Goal: Task Accomplishment & Management: Use online tool/utility

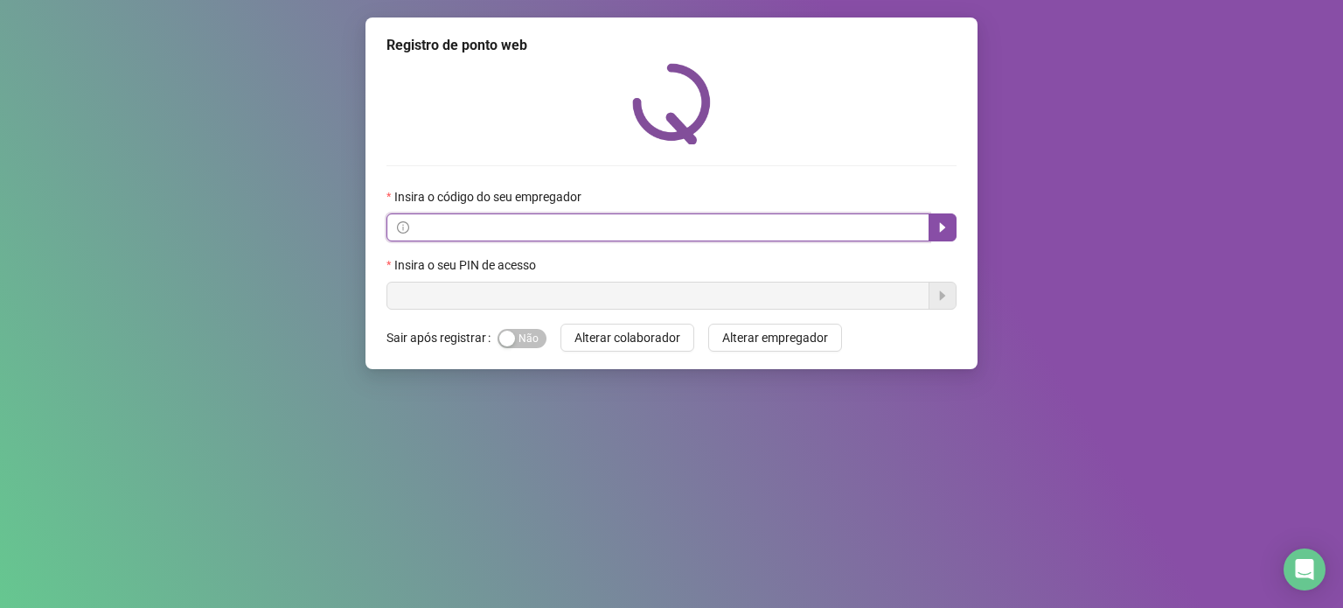
click at [451, 233] on input "text" at bounding box center [666, 227] width 506 height 19
click at [475, 223] on input "text" at bounding box center [666, 227] width 506 height 19
paste input "**********"
type input "**********"
click at [925, 230] on span "**********" at bounding box center [657, 227] width 543 height 28
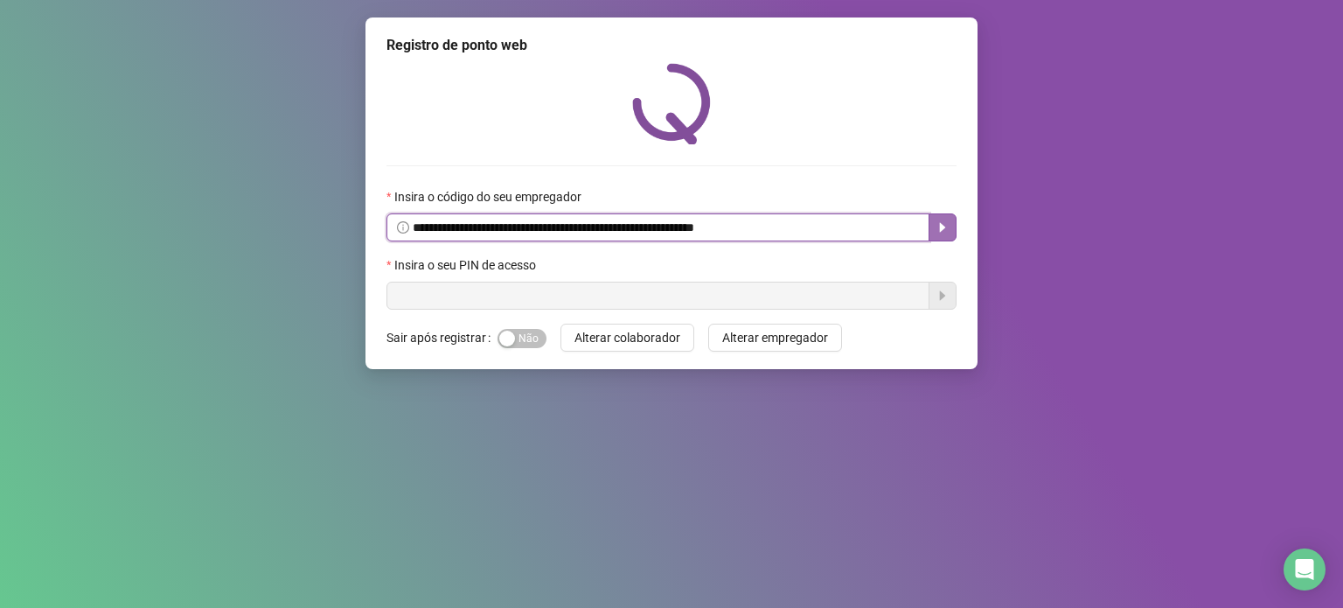
click at [944, 230] on icon "caret-right" at bounding box center [942, 227] width 14 height 14
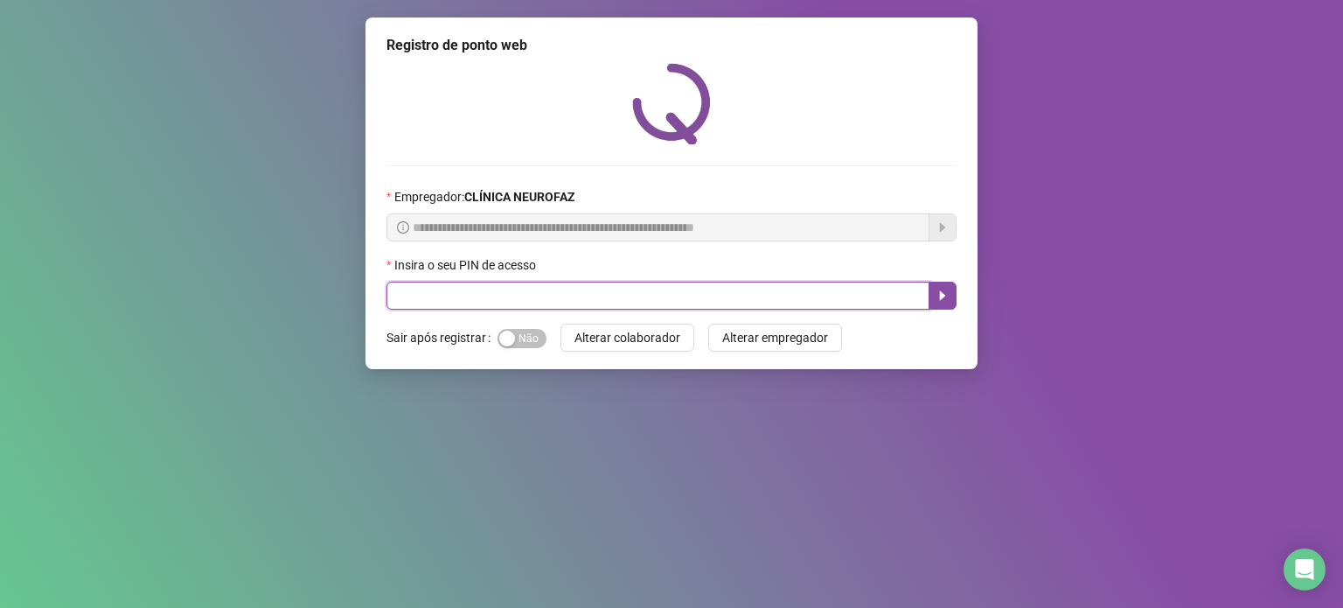
click at [539, 289] on input "text" at bounding box center [657, 295] width 543 height 28
paste input "*****"
type input "*****"
click at [508, 339] on div "button" at bounding box center [507, 338] width 16 height 16
click at [507, 340] on span "Sim Não" at bounding box center [521, 338] width 49 height 19
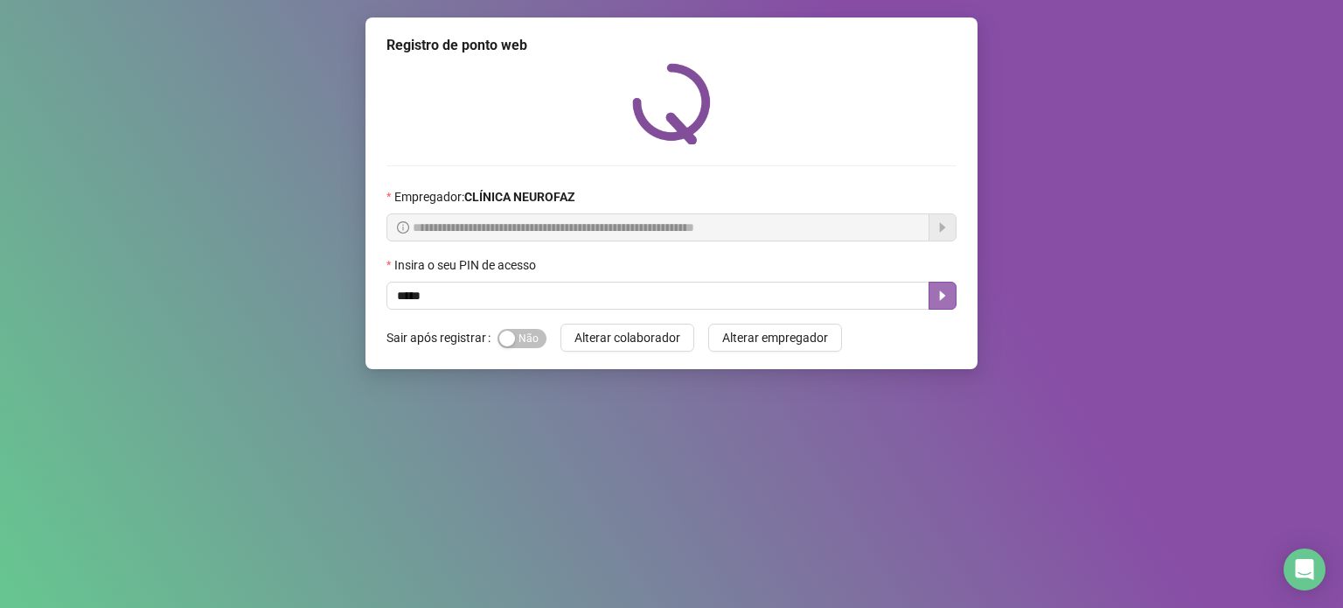
click at [942, 301] on icon "caret-right" at bounding box center [942, 295] width 14 height 14
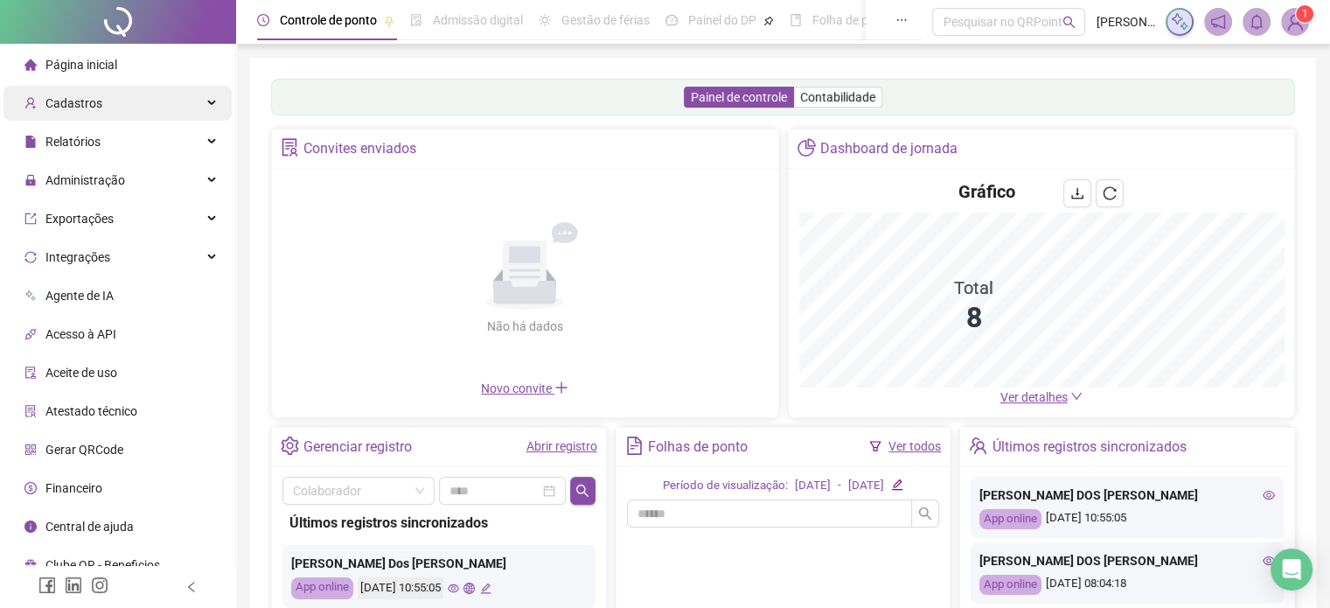
click at [94, 110] on span "Cadastros" at bounding box center [73, 103] width 57 height 14
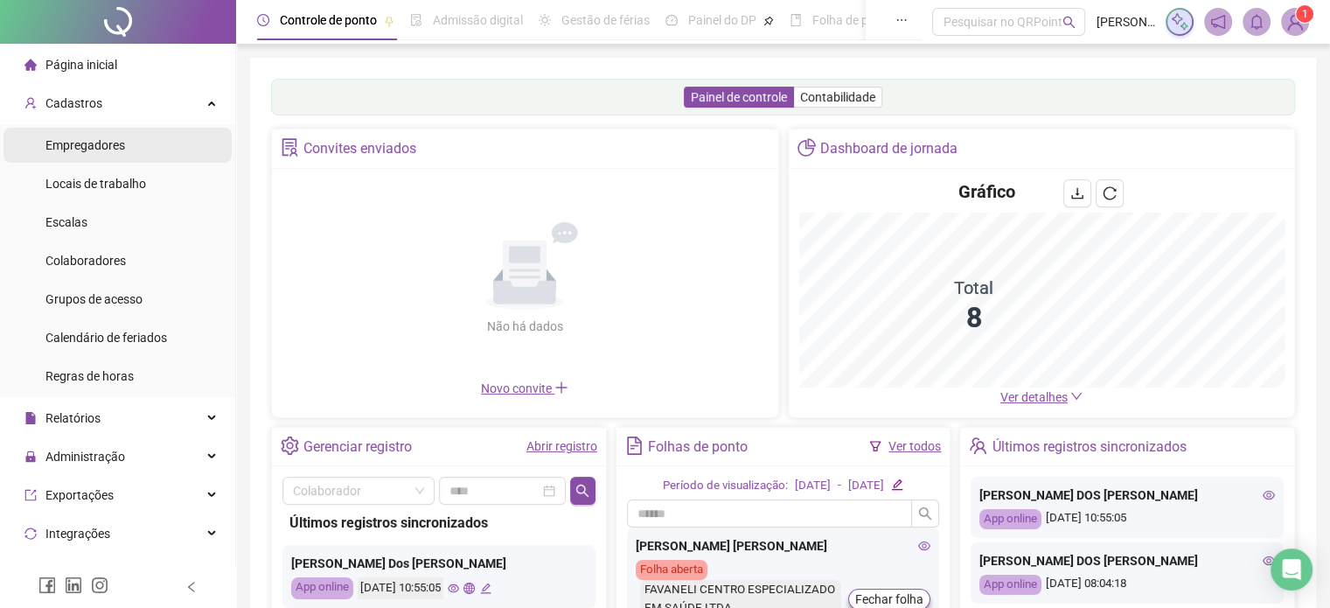
click at [99, 152] on span "Empregadores" at bounding box center [85, 145] width 80 height 14
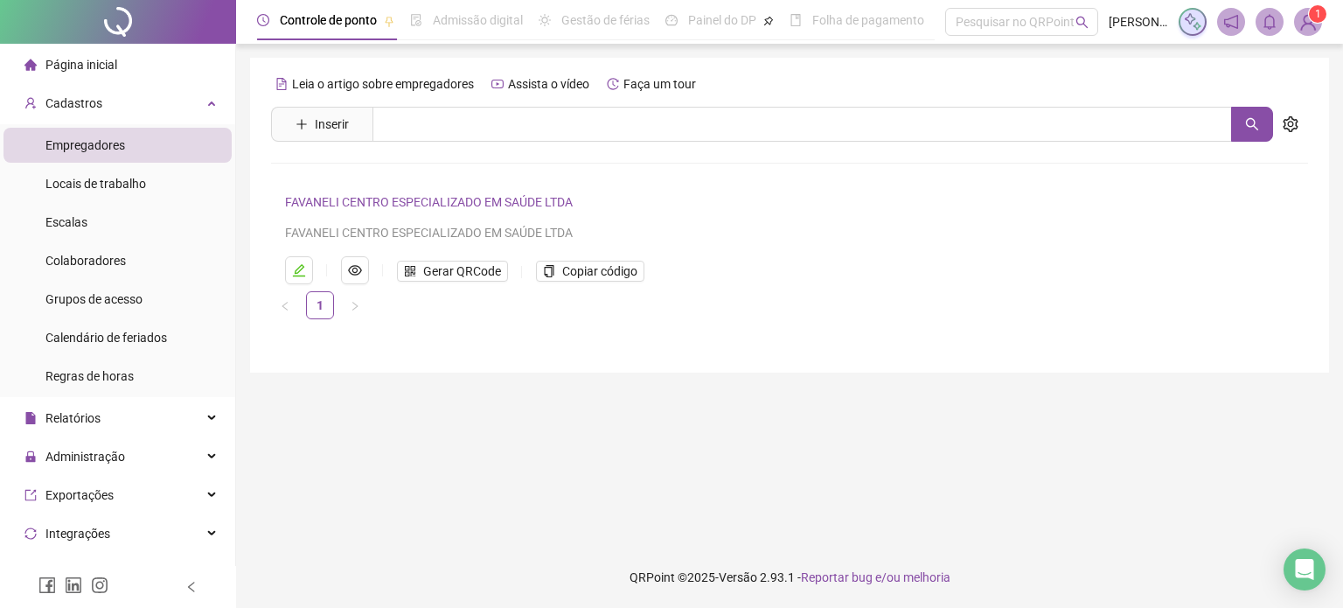
click at [1311, 27] on img at bounding box center [1308, 22] width 26 height 26
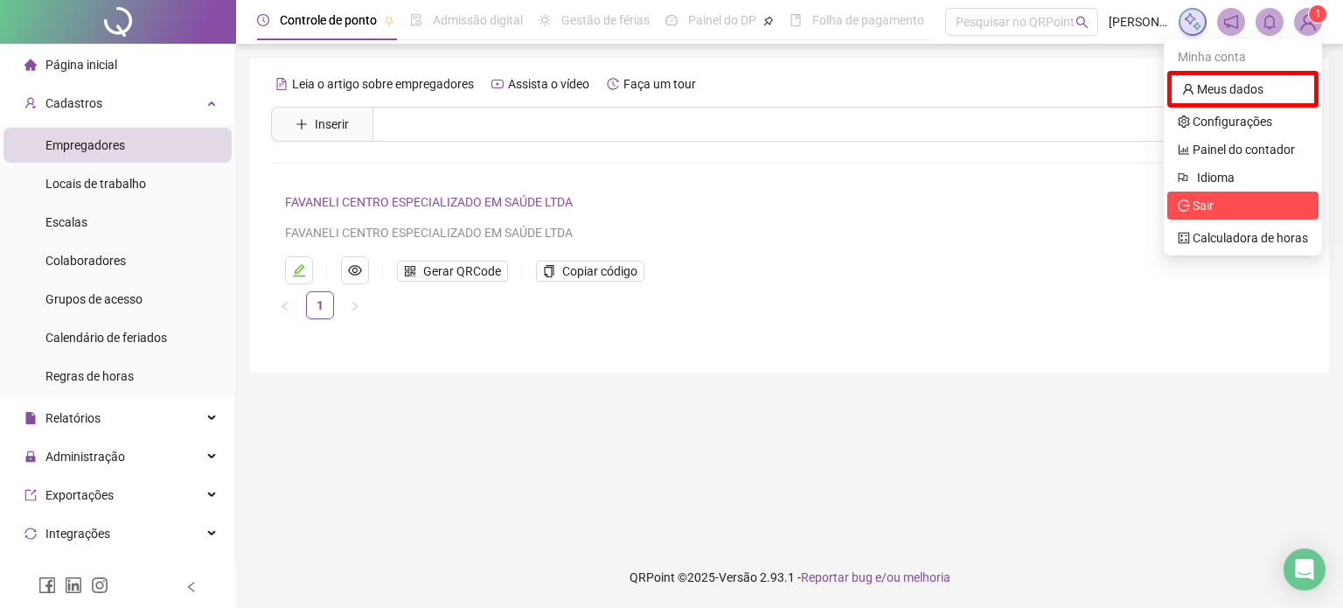
click at [1216, 198] on span "Sair" at bounding box center [1243, 205] width 130 height 19
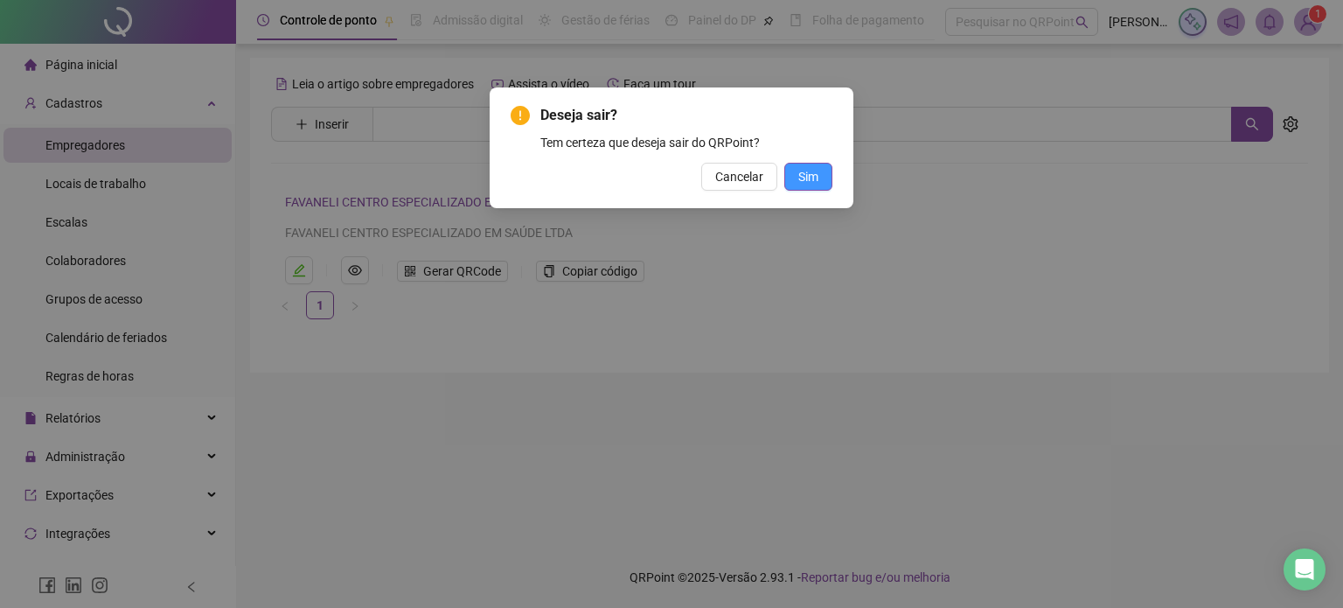
click at [810, 180] on span "Sim" at bounding box center [808, 176] width 20 height 19
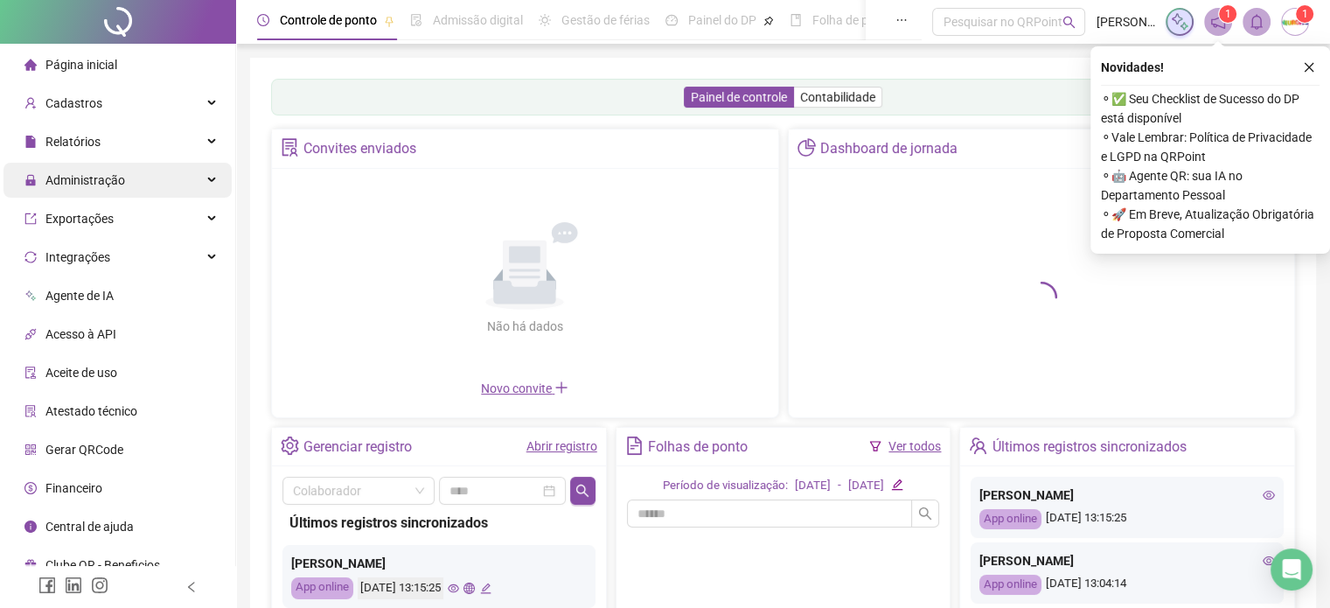
click at [58, 177] on span "Administração" at bounding box center [85, 180] width 80 height 14
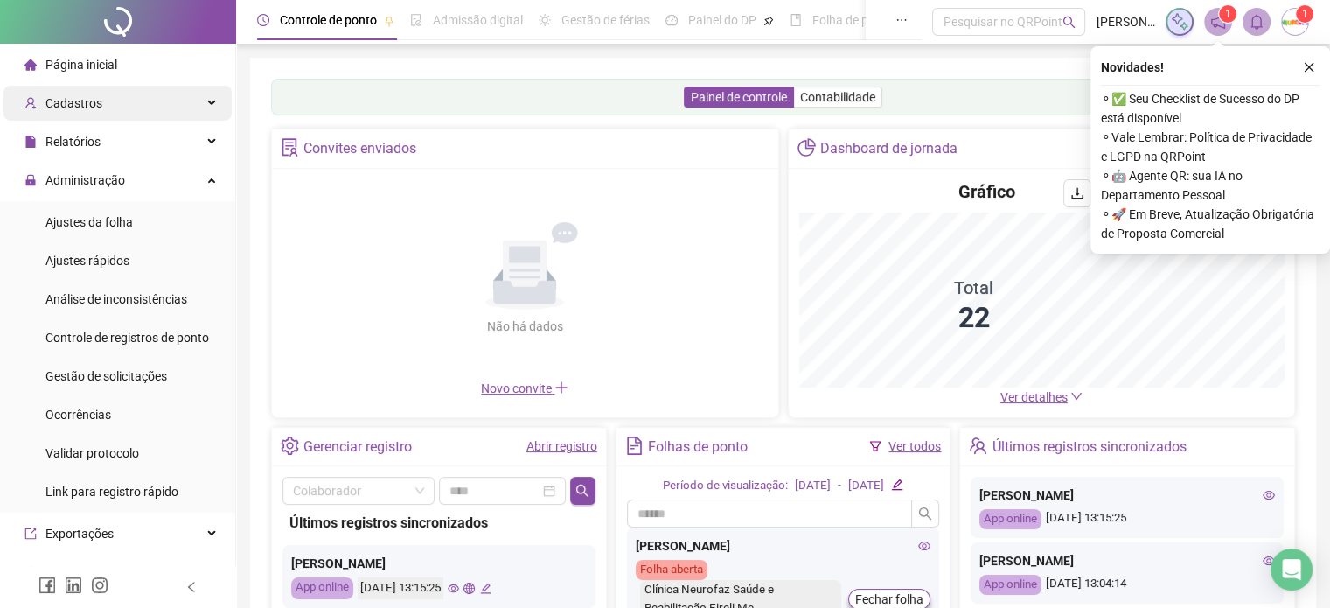
click at [109, 101] on div "Cadastros" at bounding box center [117, 103] width 228 height 35
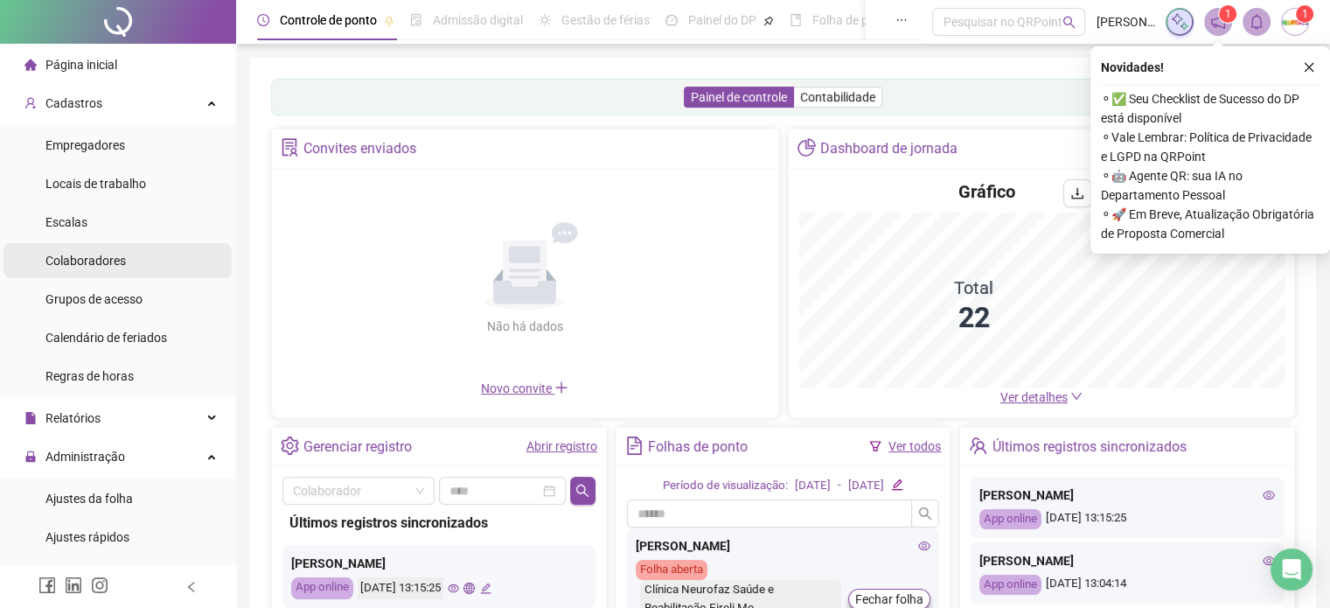
click at [92, 264] on span "Colaboradores" at bounding box center [85, 261] width 80 height 14
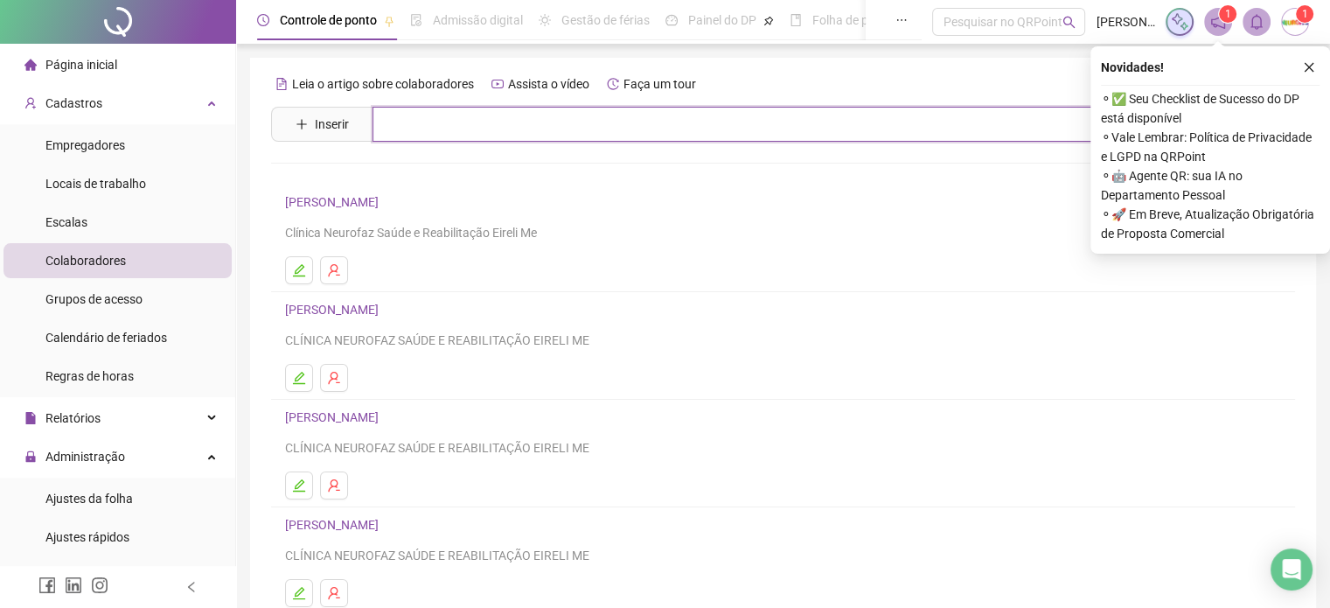
click at [434, 116] on input "text" at bounding box center [795, 124] width 846 height 35
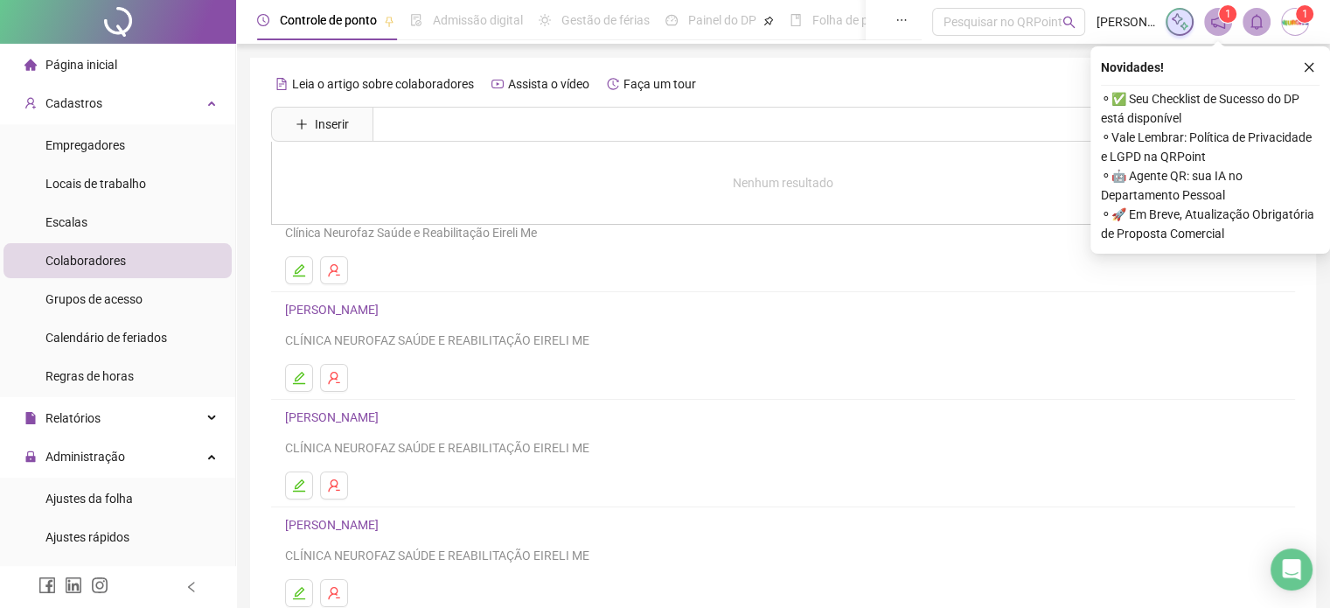
click at [626, 260] on ul at bounding box center [783, 270] width 996 height 28
click at [94, 96] on span "Cadastros" at bounding box center [73, 103] width 57 height 14
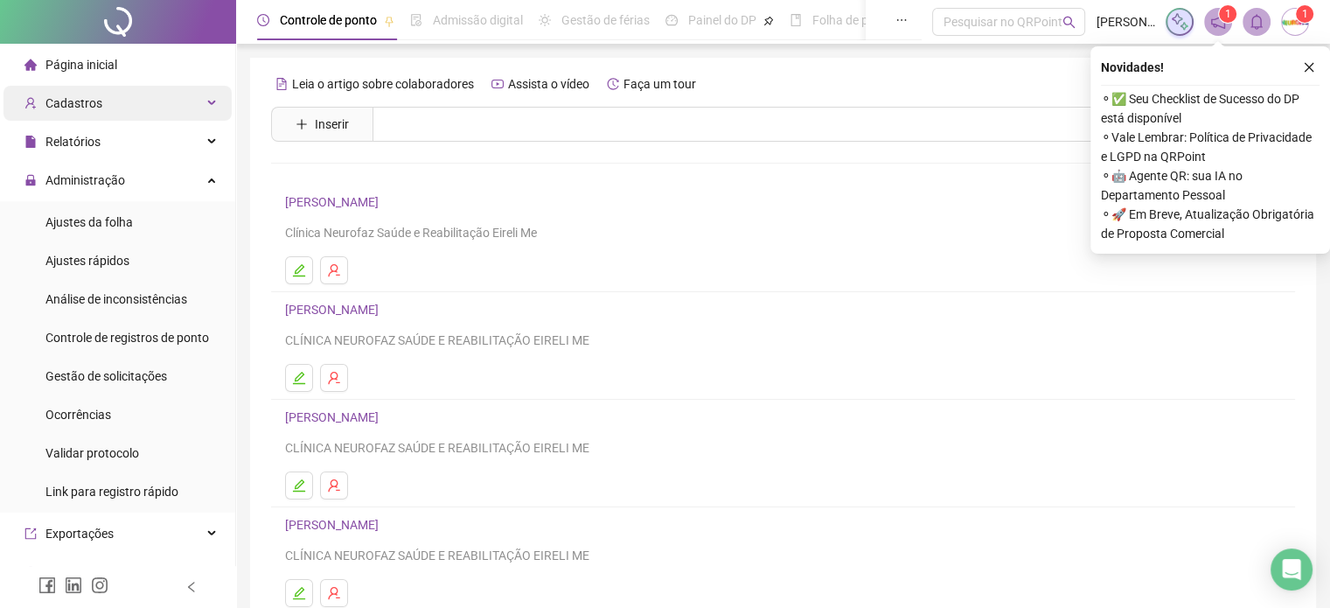
click at [108, 111] on div "Cadastros" at bounding box center [117, 103] width 228 height 35
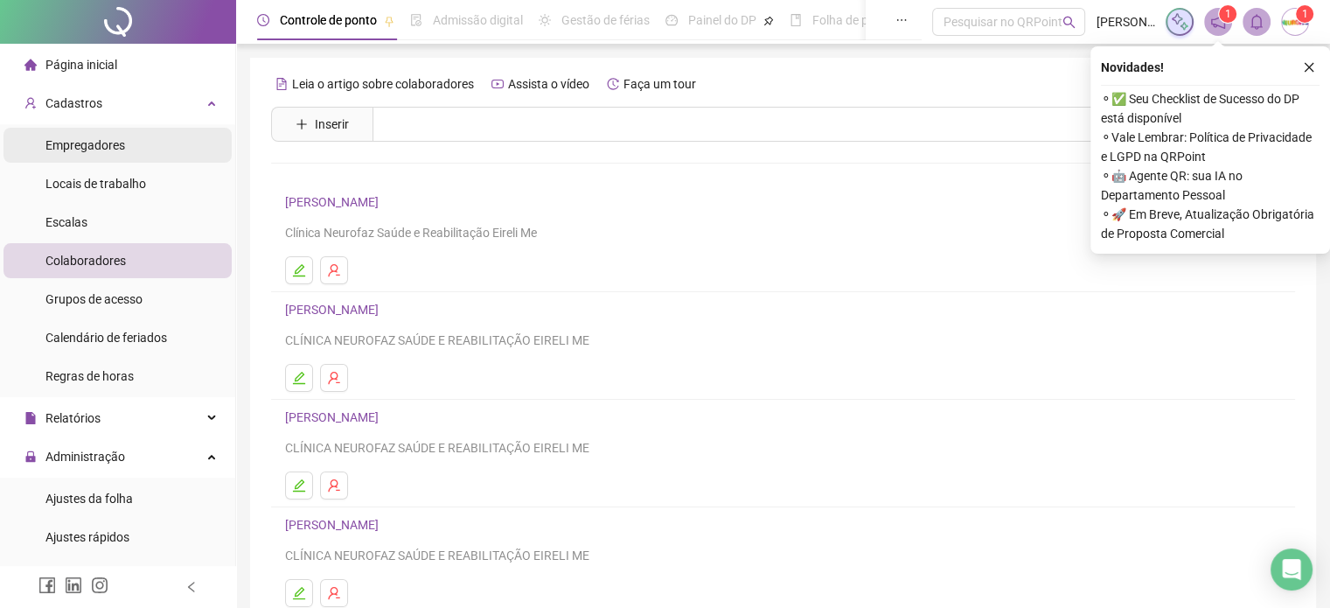
click at [98, 147] on span "Empregadores" at bounding box center [85, 145] width 80 height 14
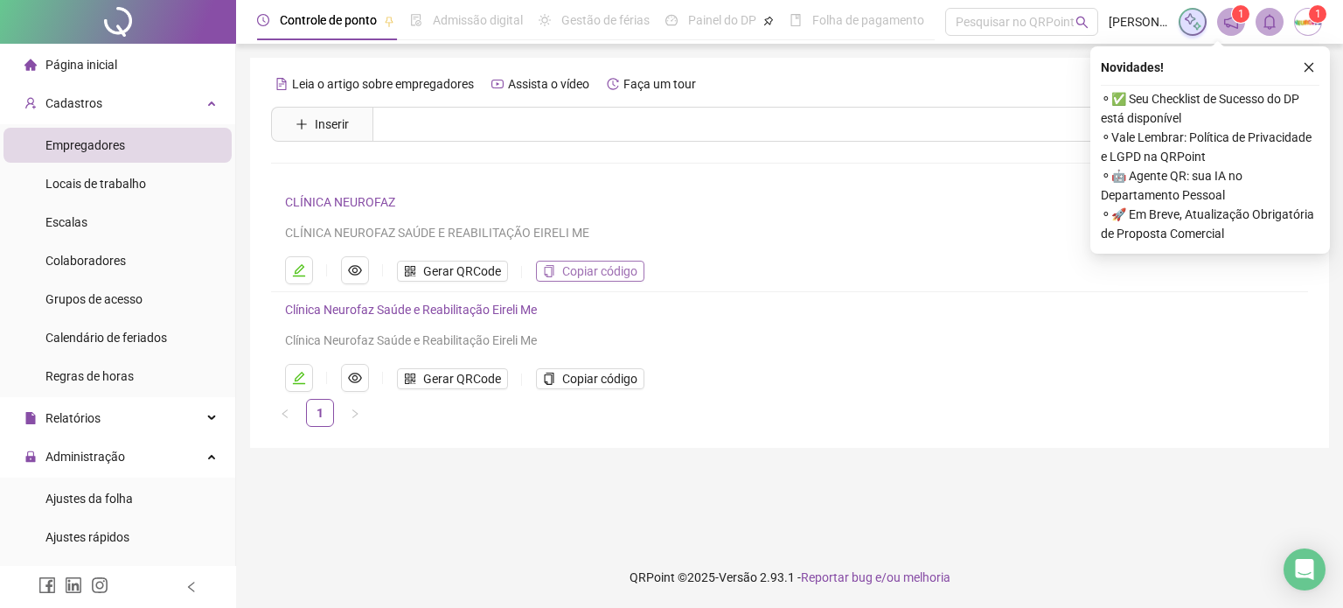
click at [615, 276] on span "Copiar código" at bounding box center [599, 270] width 75 height 19
click at [82, 258] on span "Colaboradores" at bounding box center [85, 261] width 80 height 14
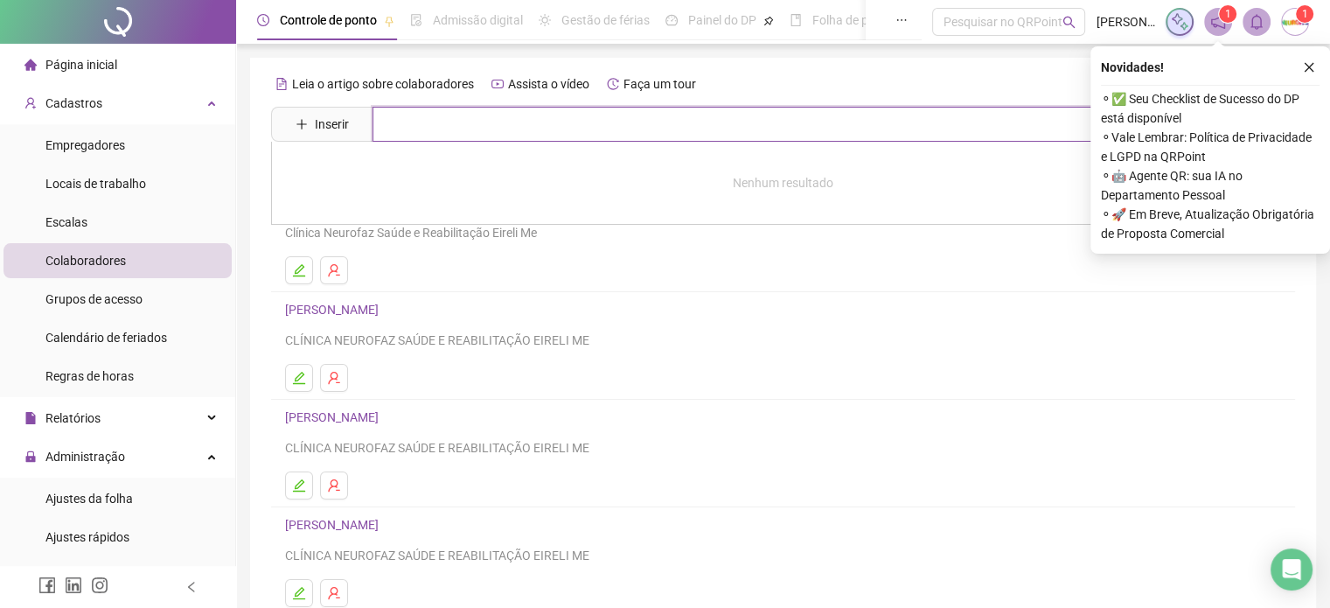
click at [430, 127] on input "text" at bounding box center [795, 124] width 846 height 35
type input "*****"
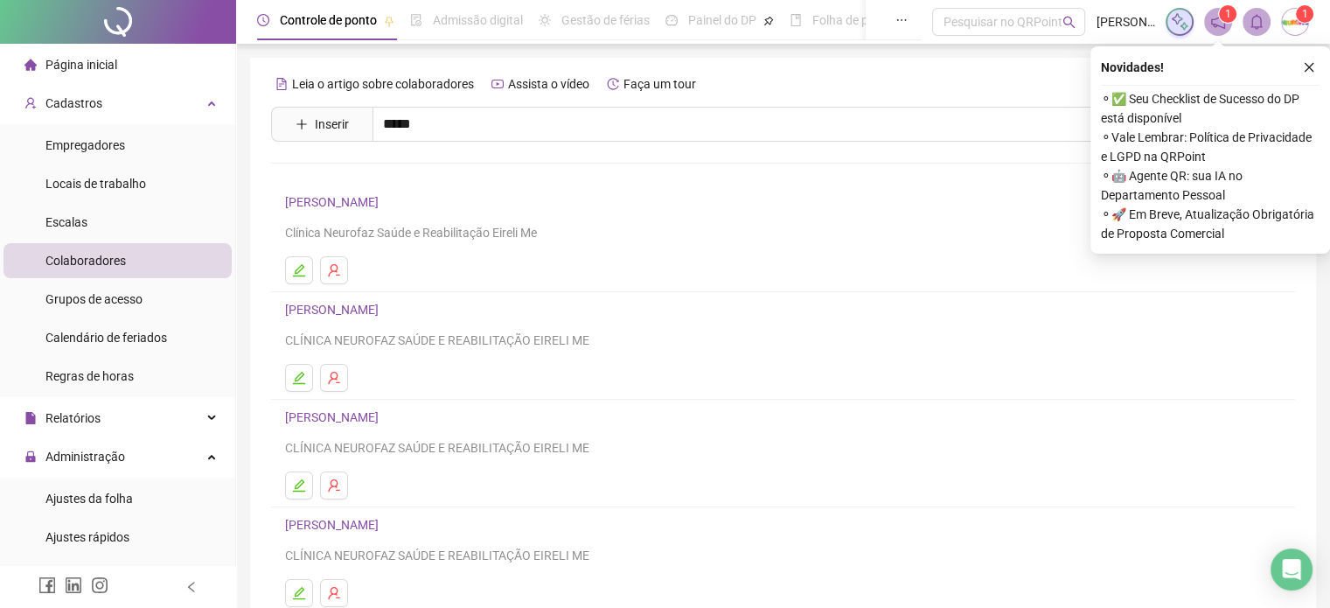
click at [384, 410] on link "[PERSON_NAME]" at bounding box center [334, 417] width 99 height 14
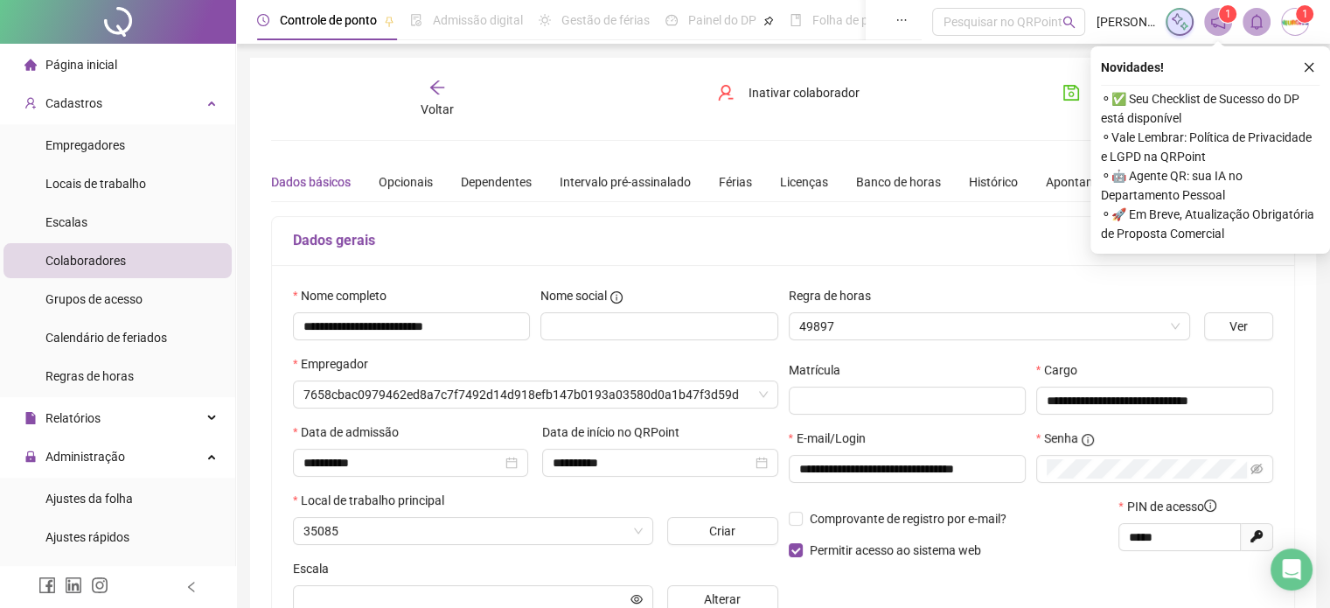
type input "**********"
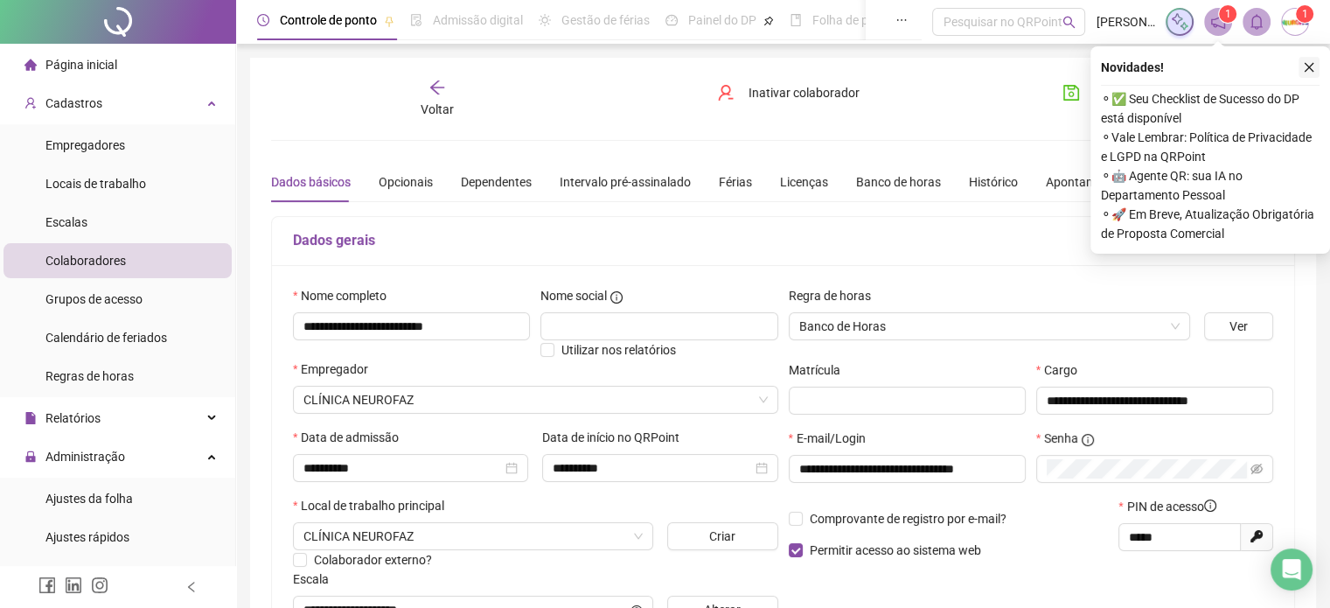
click at [1314, 69] on icon "close" at bounding box center [1309, 67] width 12 height 12
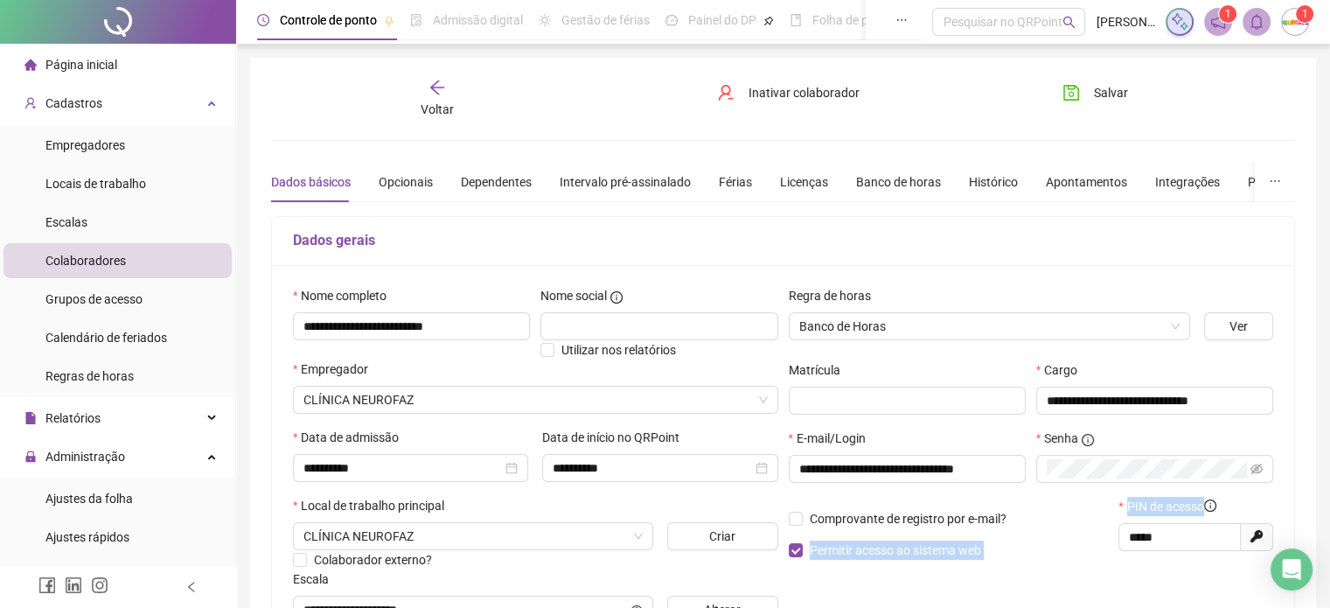
drag, startPoint x: 1183, startPoint y: 527, endPoint x: 1084, endPoint y: 519, distance: 99.1
click at [1084, 519] on div "Comprovante de registro por e-mail? Permitir acesso ao sistema web PIN de acess…" at bounding box center [1031, 534] width 496 height 75
click at [1231, 497] on div "**********" at bounding box center [1031, 461] width 496 height 351
click at [1183, 536] on input "*****" at bounding box center [1178, 536] width 98 height 19
drag, startPoint x: 1098, startPoint y: 527, endPoint x: 1045, endPoint y: 515, distance: 54.7
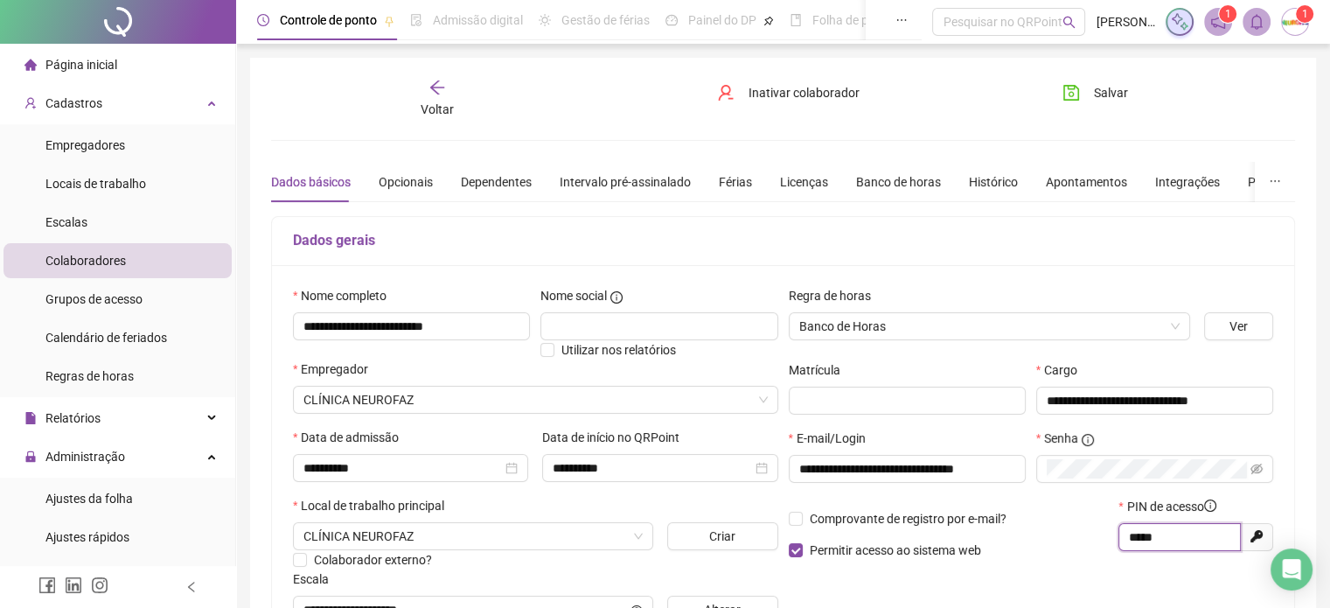
click at [1045, 515] on div "Comprovante de registro por e-mail? Permitir acesso ao sistema web PIN de acess…" at bounding box center [1031, 534] width 496 height 75
click at [126, 149] on li "Empregadores" at bounding box center [117, 145] width 228 height 35
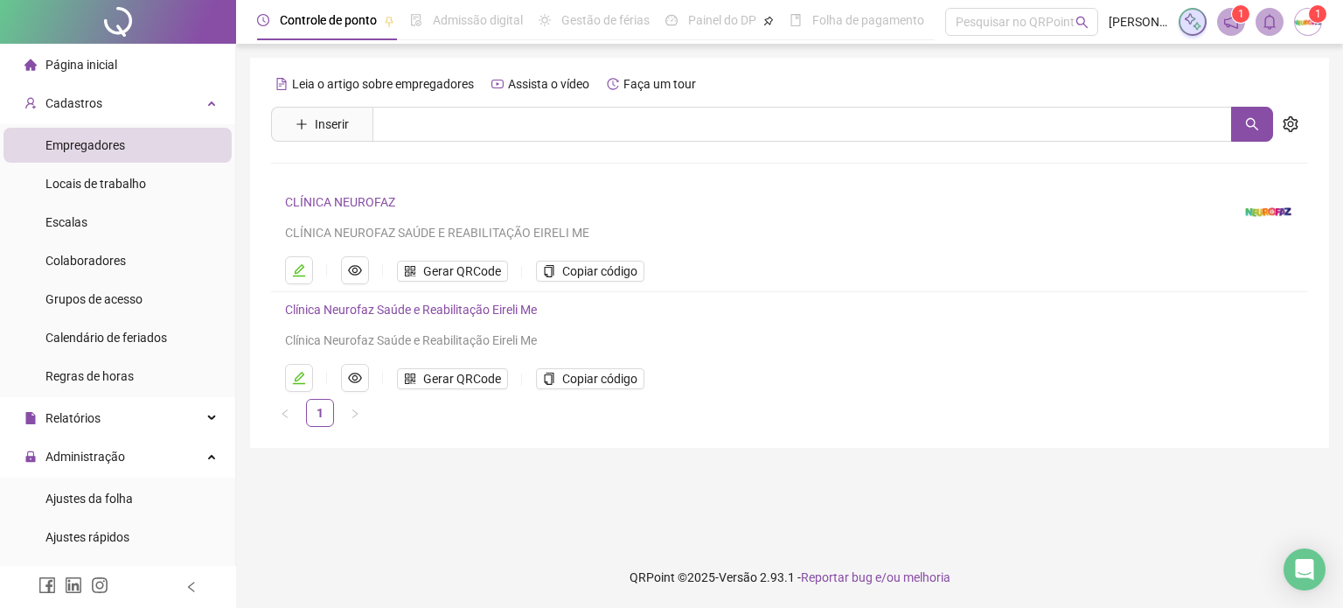
click at [351, 198] on link "CLÍNICA NEUROFAZ" at bounding box center [340, 202] width 110 height 14
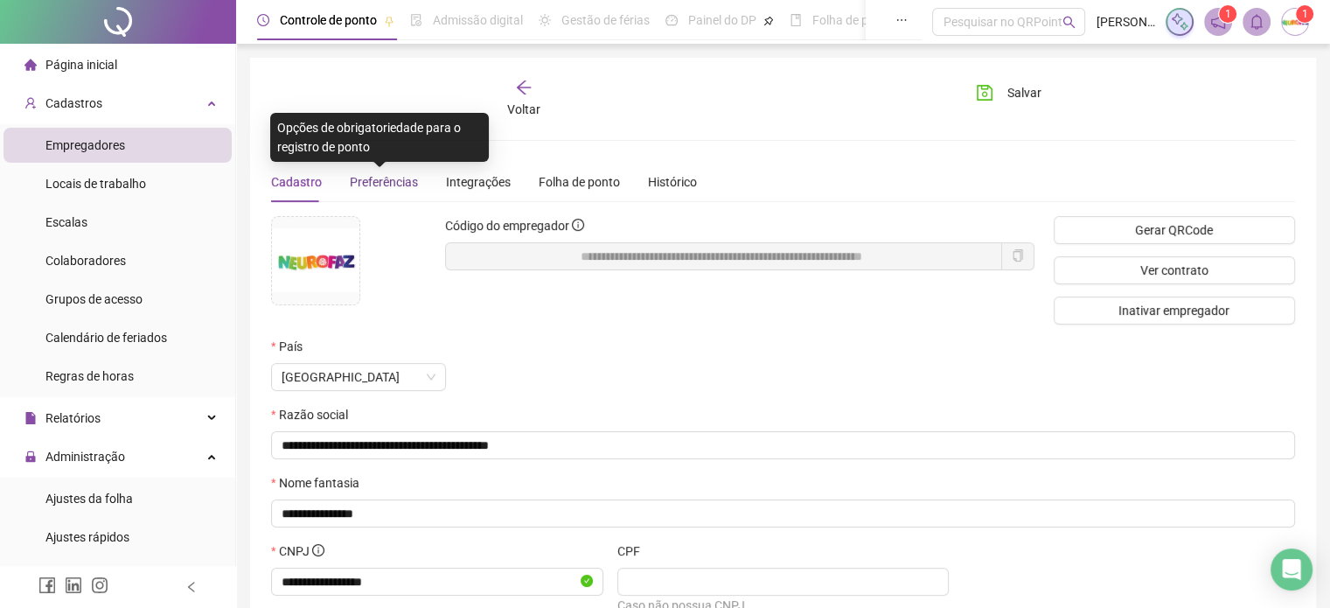
click at [395, 175] on span "Preferências" at bounding box center [384, 182] width 68 height 14
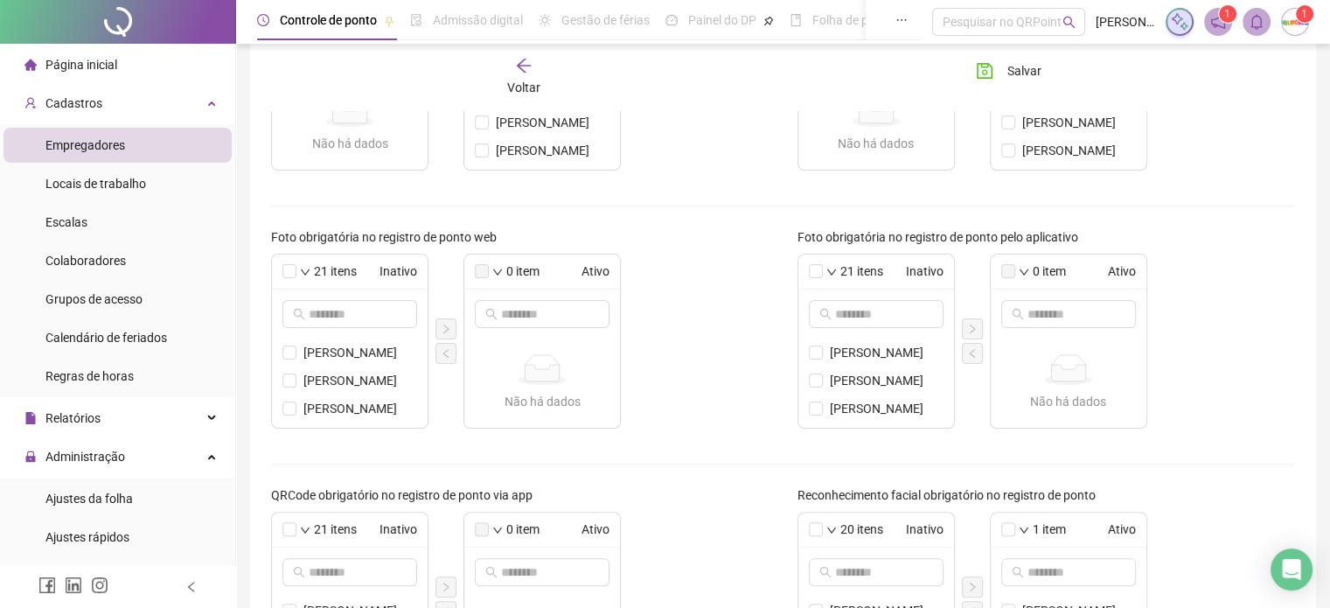
scroll to position [262, 0]
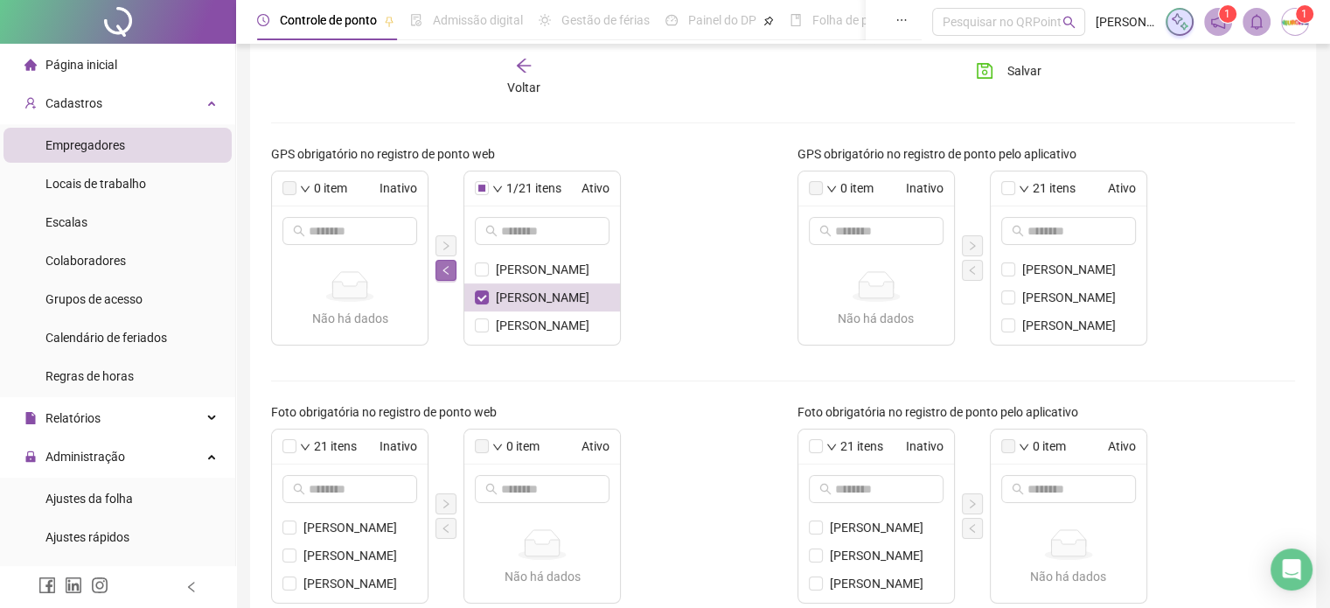
click at [444, 261] on button "button" at bounding box center [445, 270] width 21 height 21
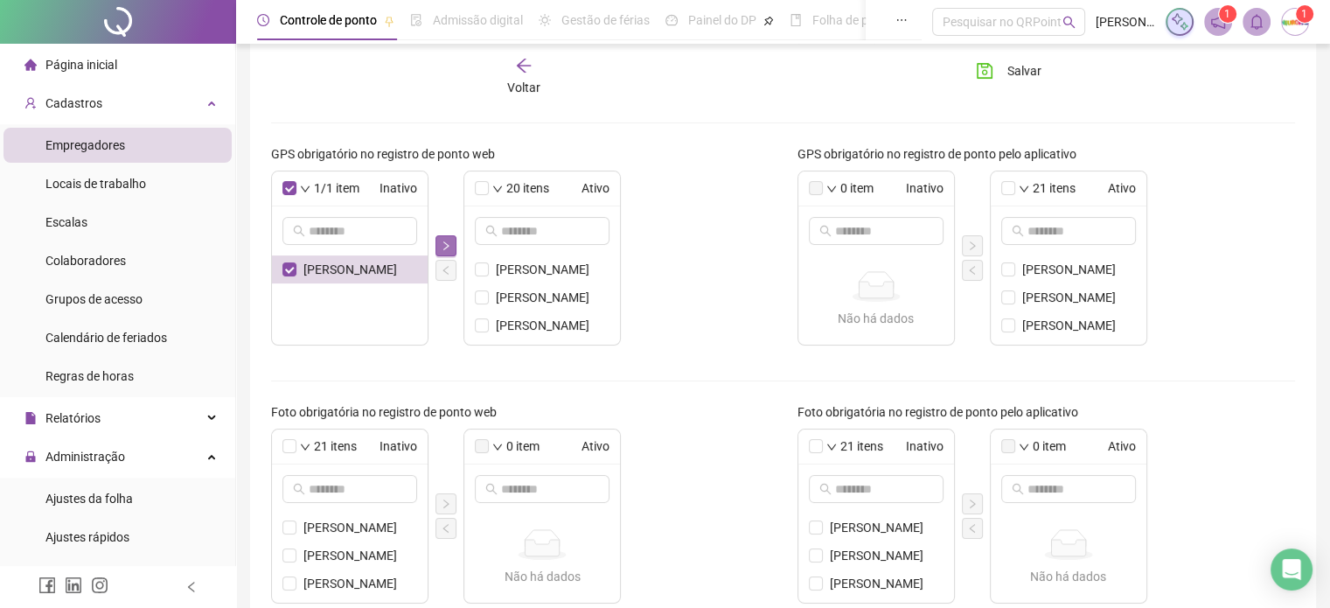
click at [445, 240] on icon "right" at bounding box center [446, 245] width 10 height 10
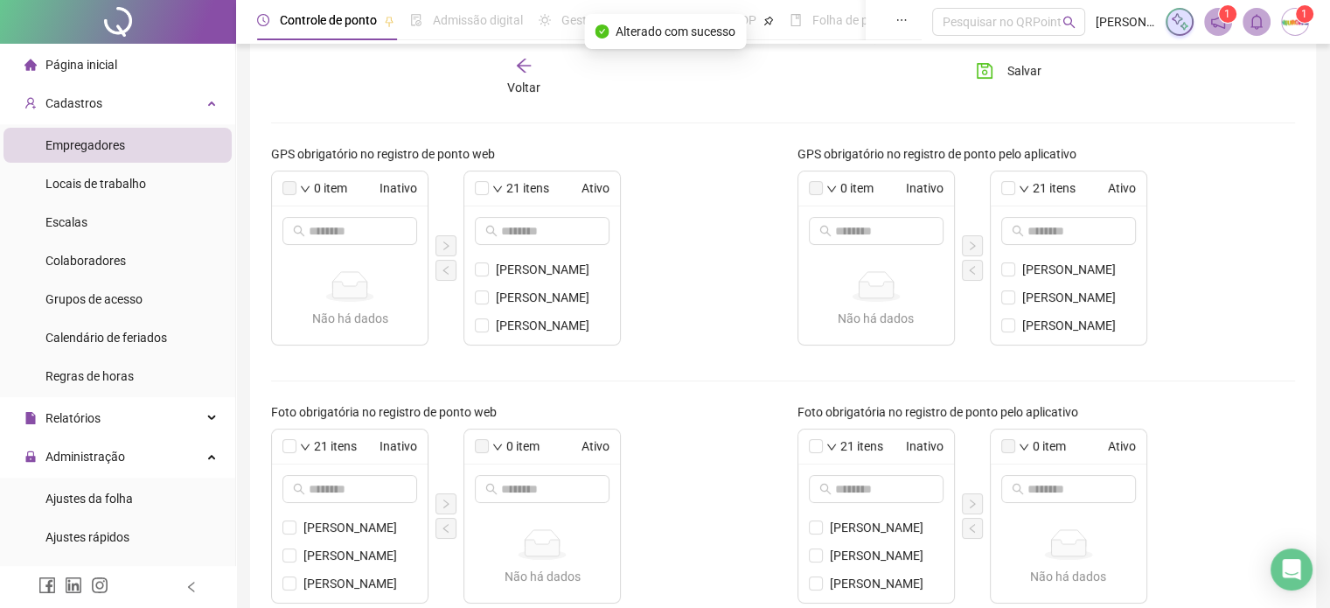
click at [698, 229] on div "0 item Inativo Não há dados Não há dados 21 itens Ativo DANIELA DOS SANTOS MARI…" at bounding box center [520, 257] width 498 height 175
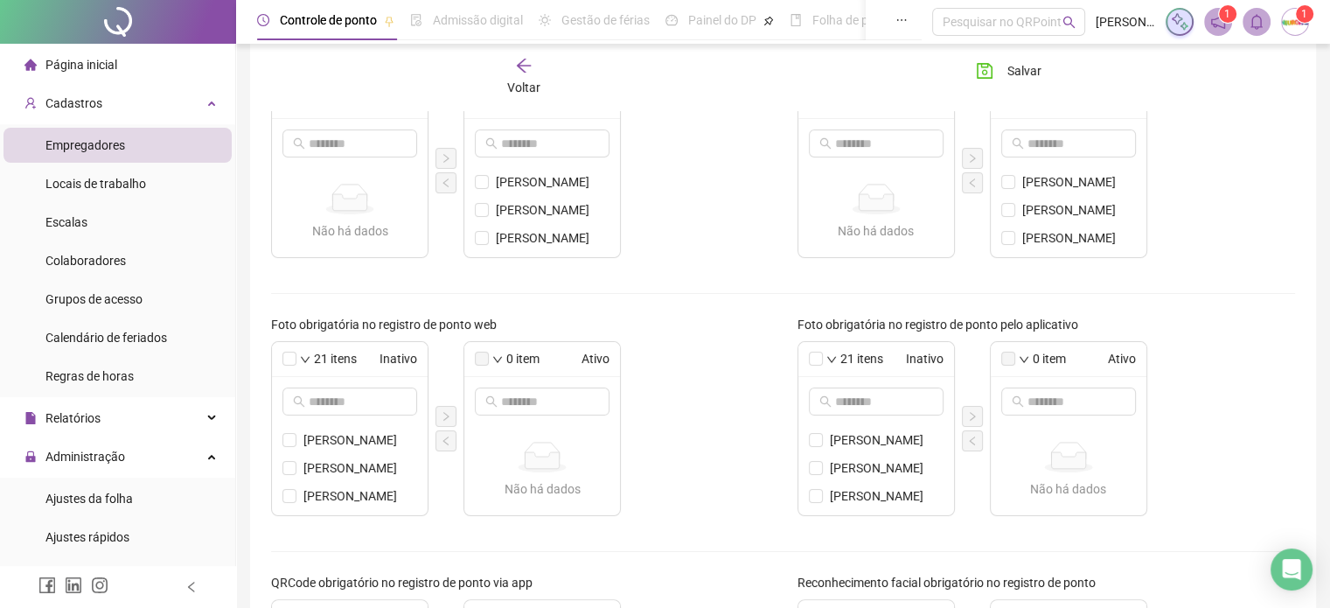
scroll to position [0, 0]
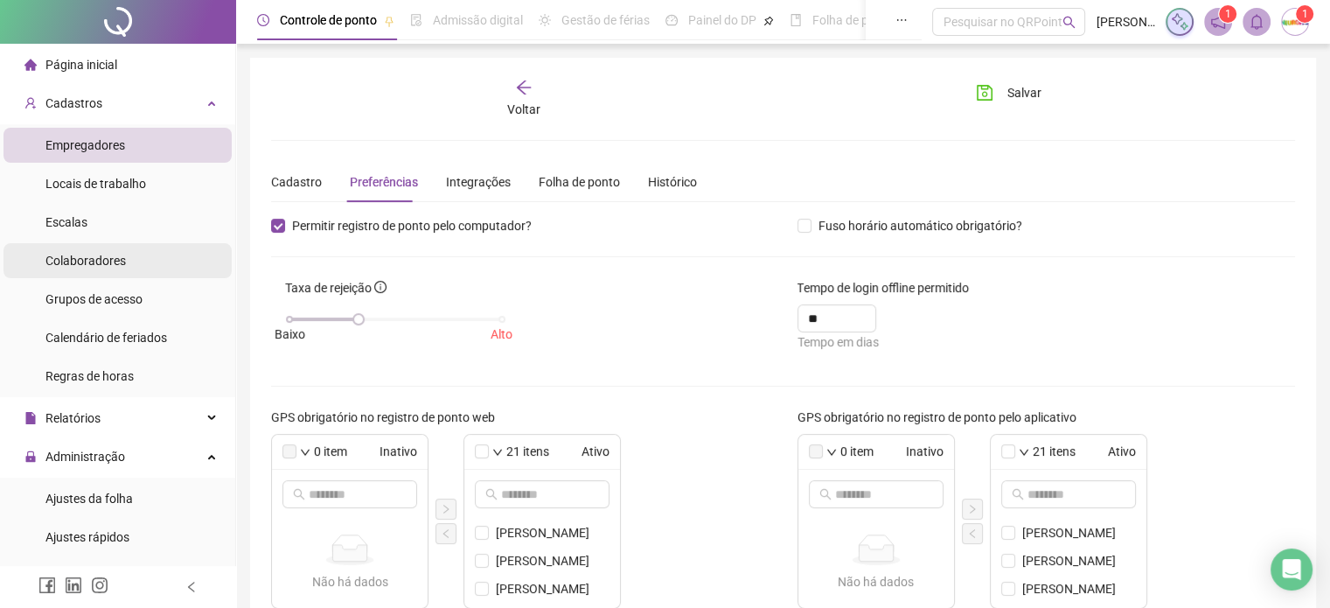
click at [86, 268] on span "Colaboradores" at bounding box center [85, 261] width 80 height 14
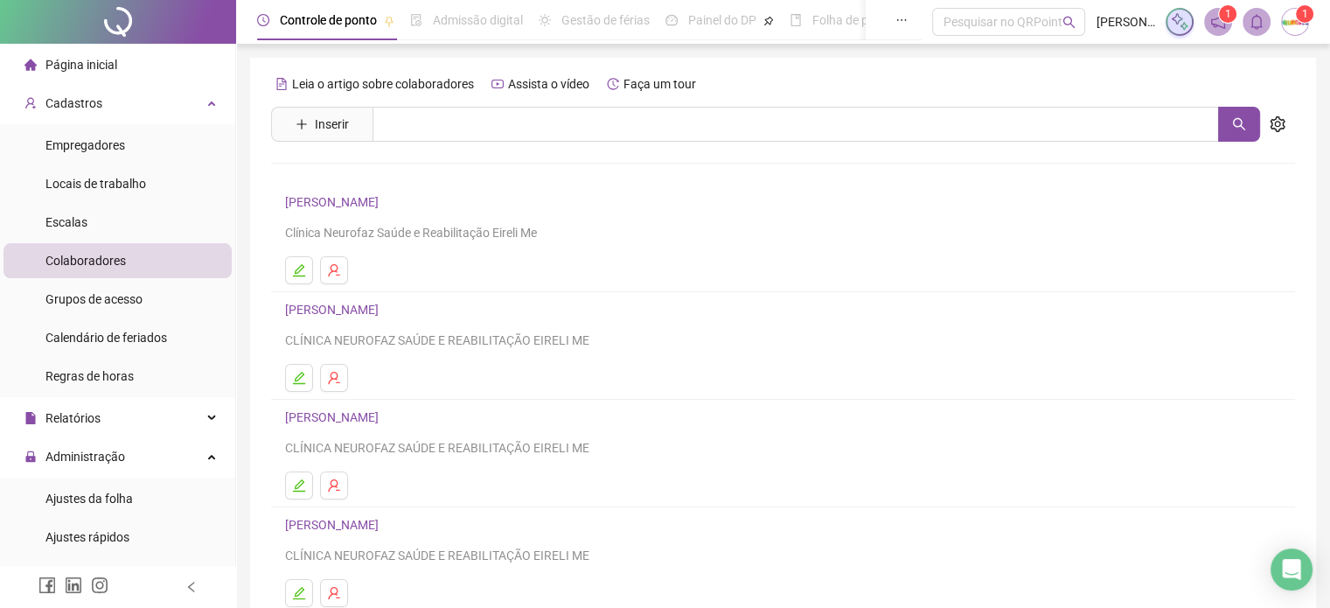
click at [385, 407] on h4 "[PERSON_NAME]" at bounding box center [783, 417] width 996 height 21
click at [384, 410] on link "[PERSON_NAME]" at bounding box center [334, 417] width 99 height 14
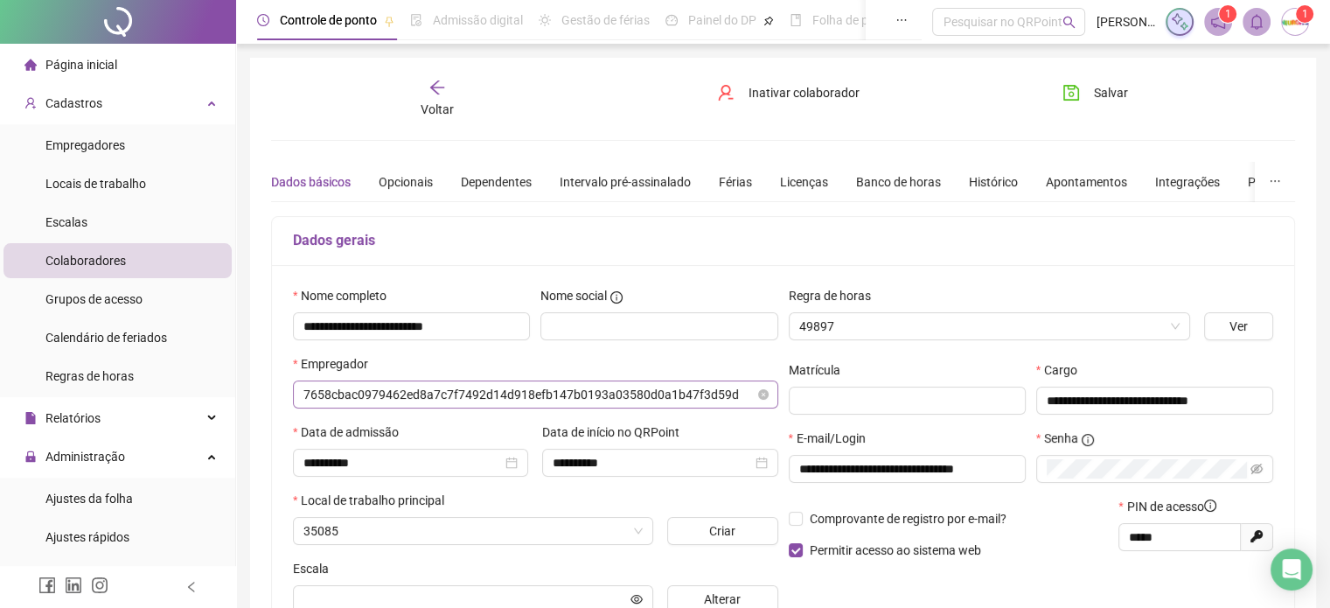
type input "**********"
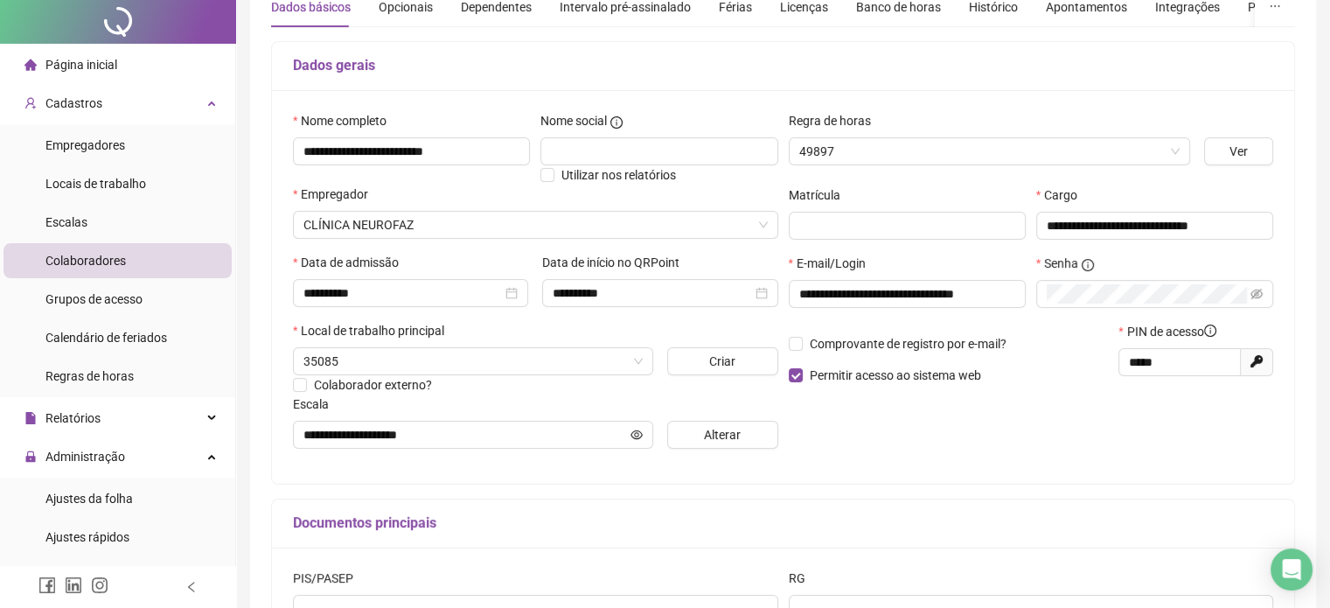
scroll to position [262, 0]
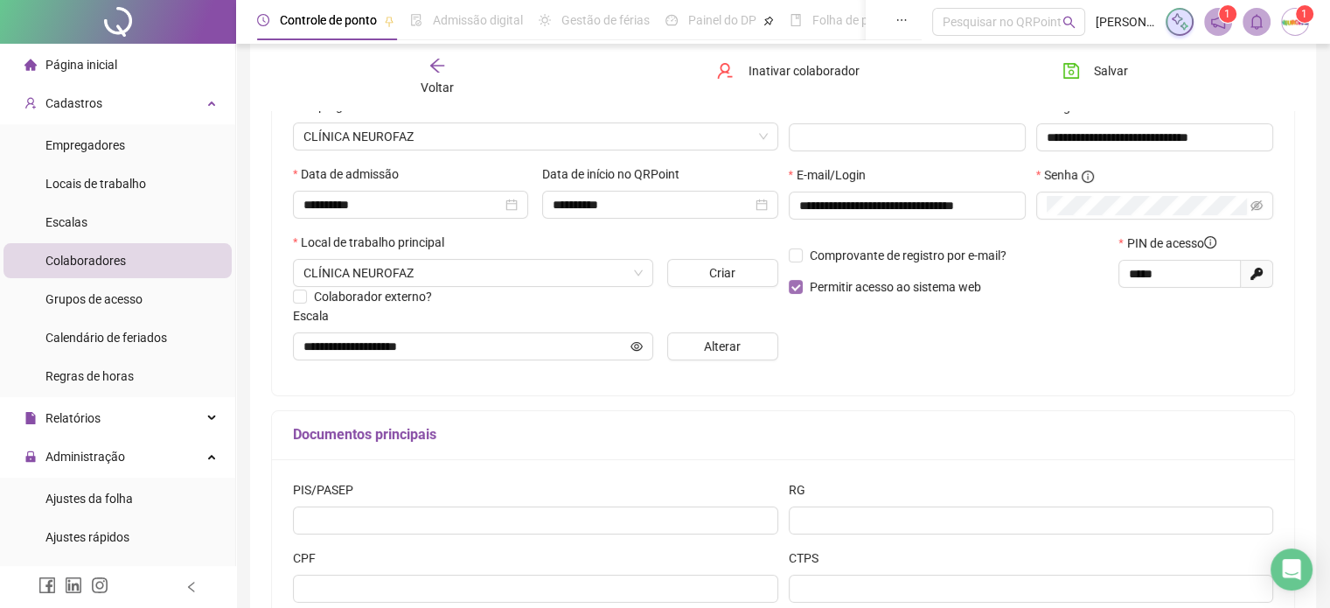
click at [803, 292] on span "Permitir acesso ao sistema web" at bounding box center [895, 286] width 185 height 19
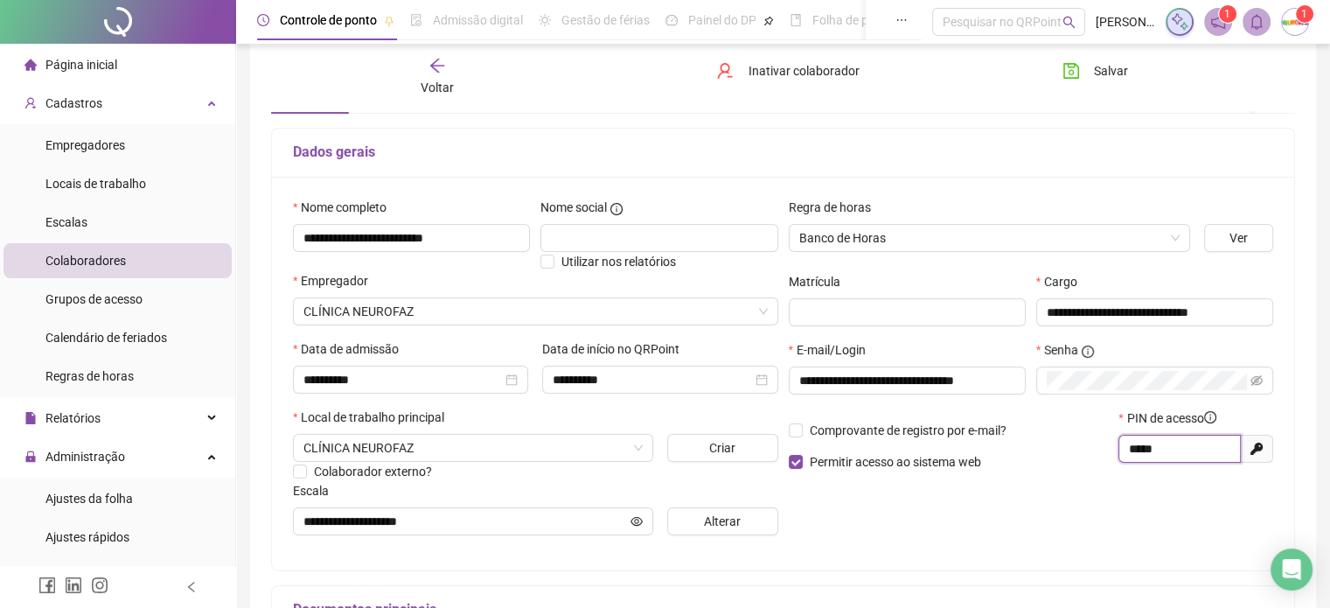
drag, startPoint x: 1173, startPoint y: 452, endPoint x: 919, endPoint y: 449, distance: 254.4
click at [919, 449] on div "Comprovante de registro por e-mail? Permitir acesso ao sistema web PIN de acess…" at bounding box center [1031, 445] width 496 height 75
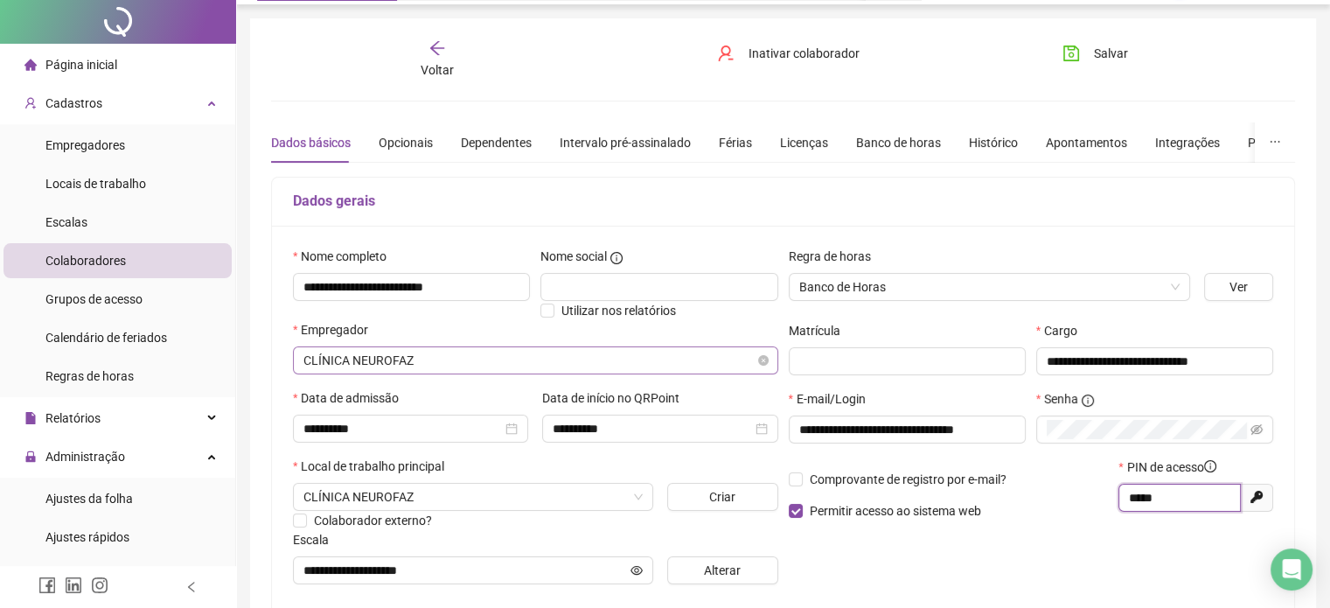
scroll to position [0, 0]
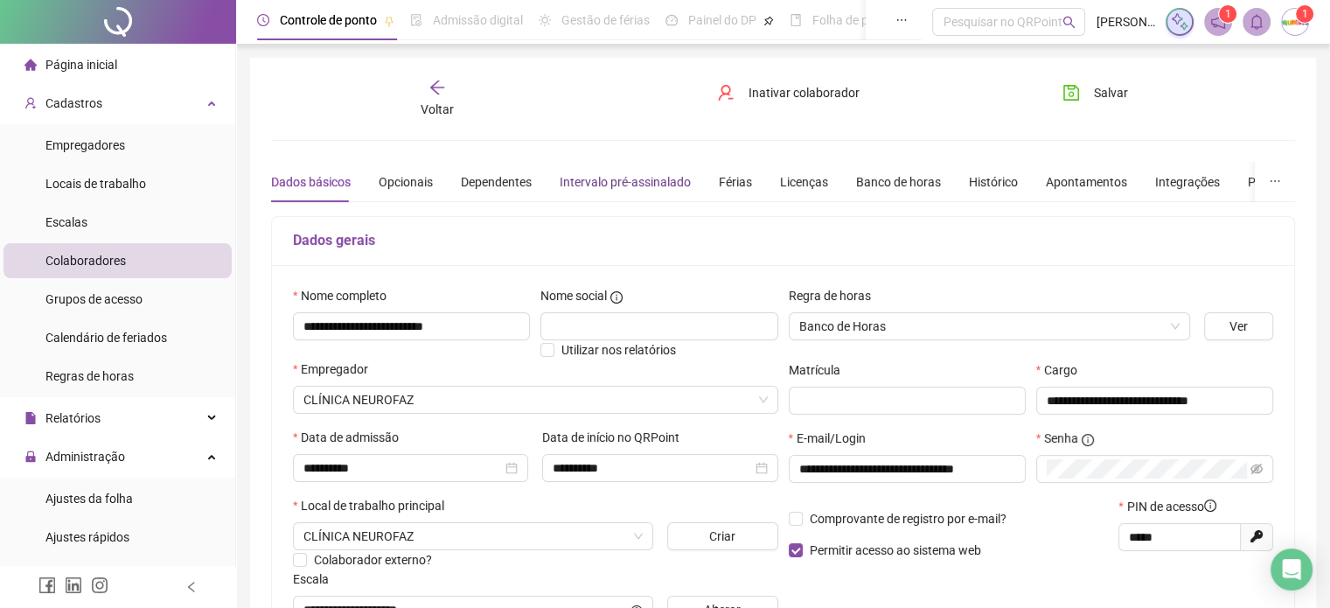
click at [587, 181] on div "Intervalo pré-assinalado" at bounding box center [624, 181] width 131 height 19
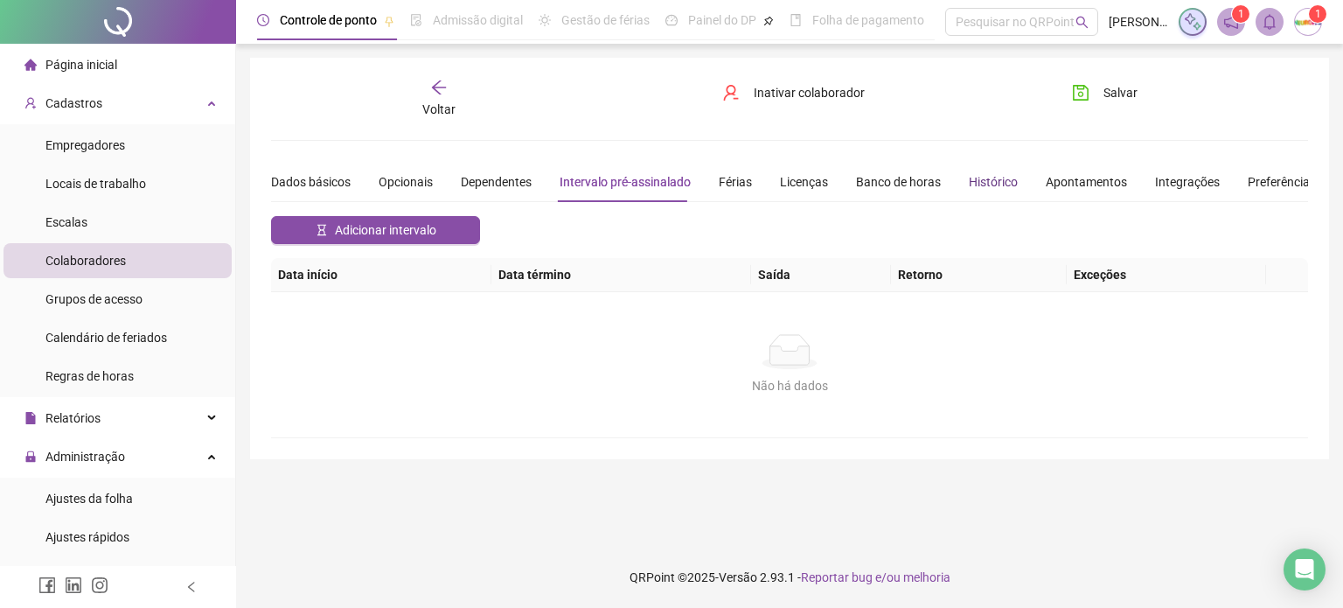
drag, startPoint x: 969, startPoint y: 178, endPoint x: 956, endPoint y: 181, distance: 12.5
click at [969, 179] on div "Histórico" at bounding box center [993, 181] width 49 height 19
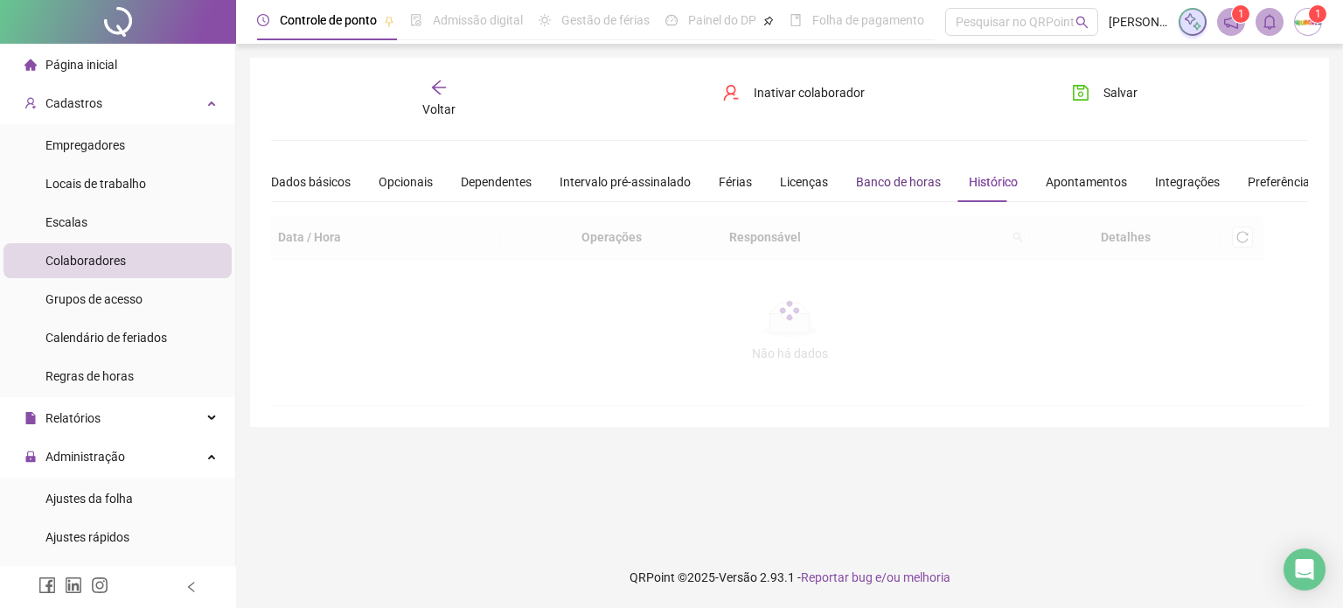
click at [856, 184] on div "Banco de horas" at bounding box center [898, 181] width 85 height 19
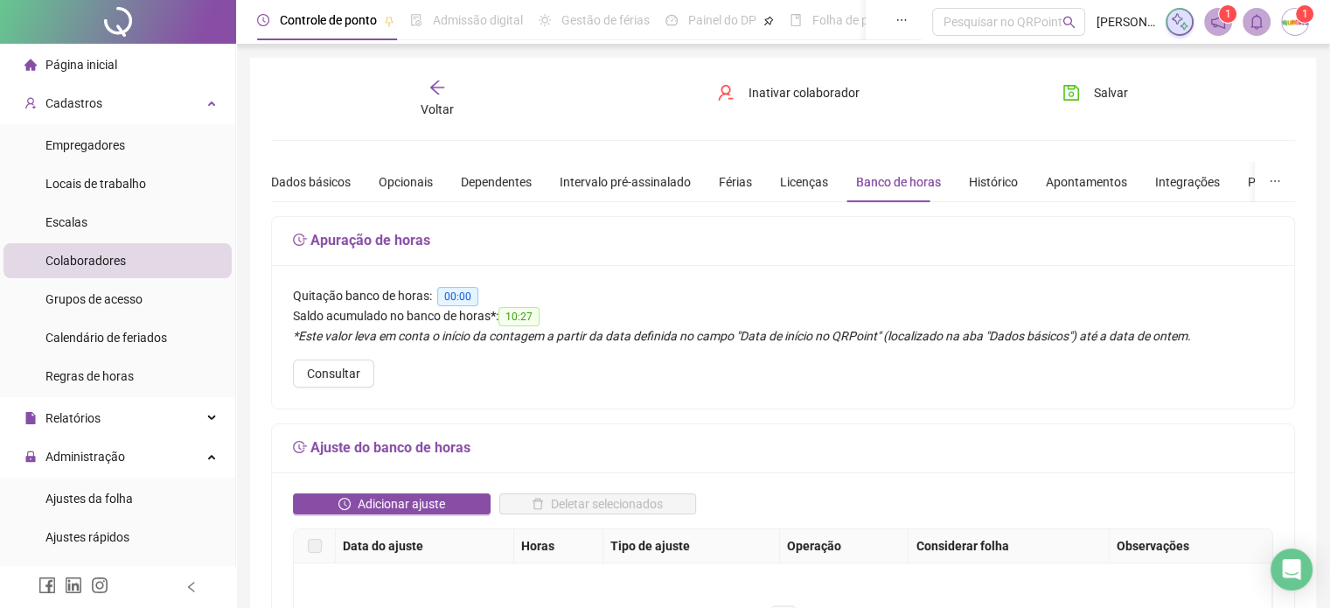
click at [63, 54] on div "Página inicial" at bounding box center [70, 64] width 93 height 35
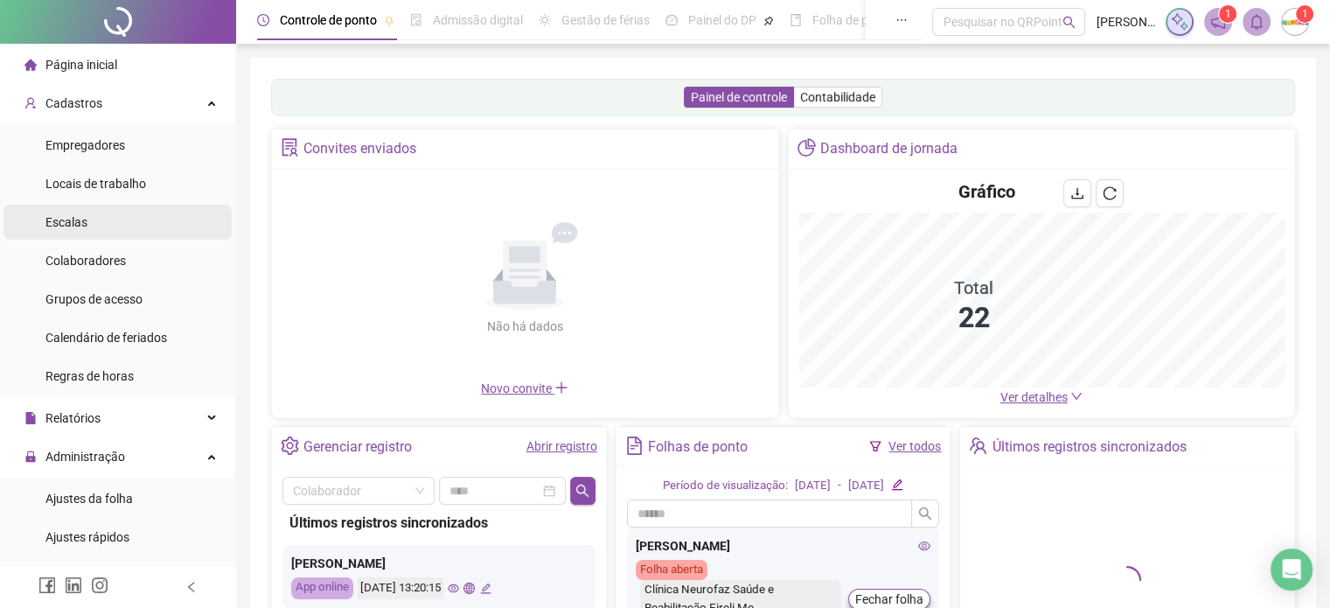
click at [81, 223] on span "Escalas" at bounding box center [66, 222] width 42 height 14
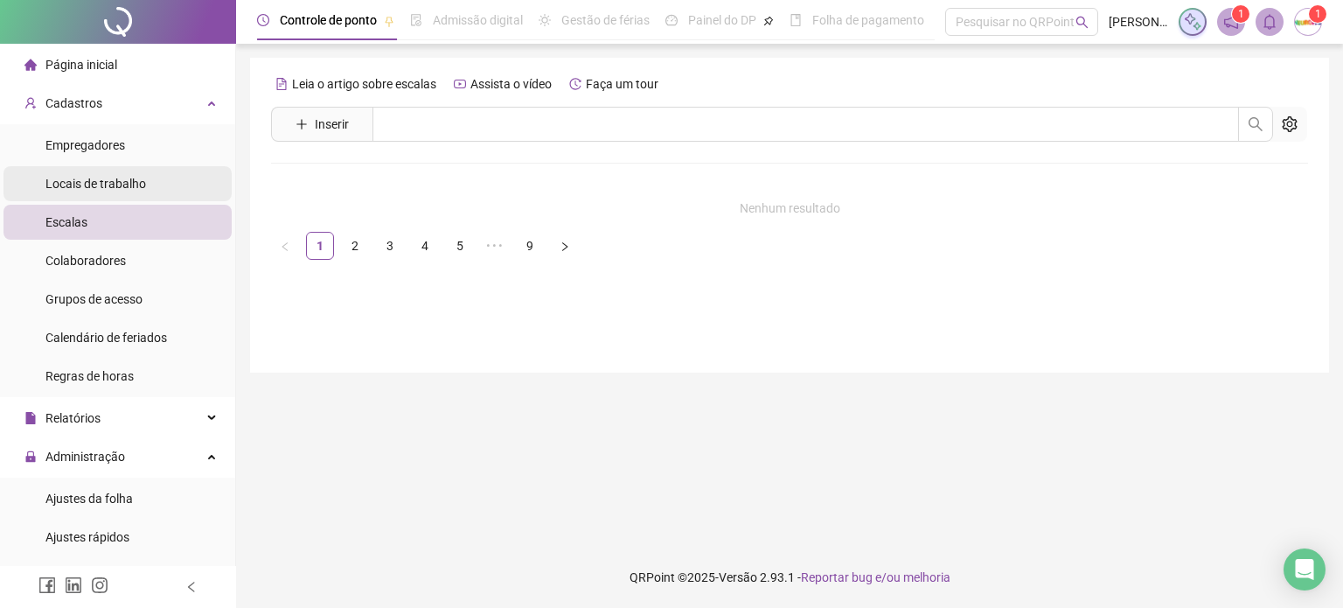
click at [80, 179] on span "Locais de trabalho" at bounding box center [95, 184] width 101 height 14
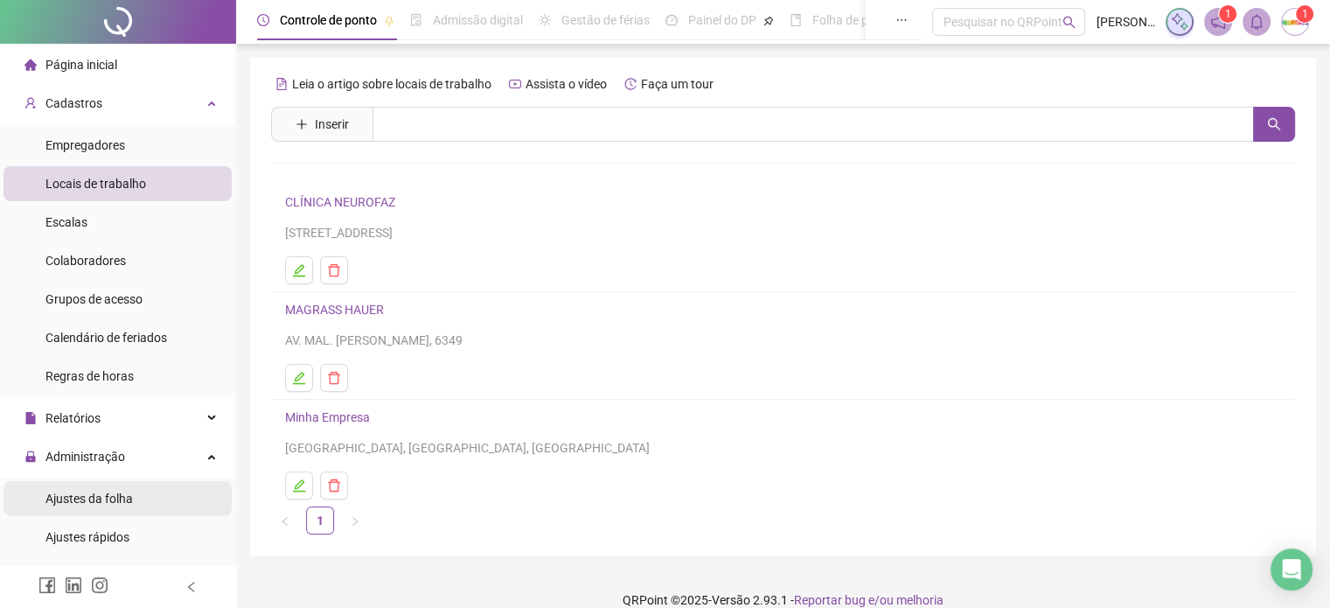
click at [105, 504] on span "Ajustes da folha" at bounding box center [88, 498] width 87 height 14
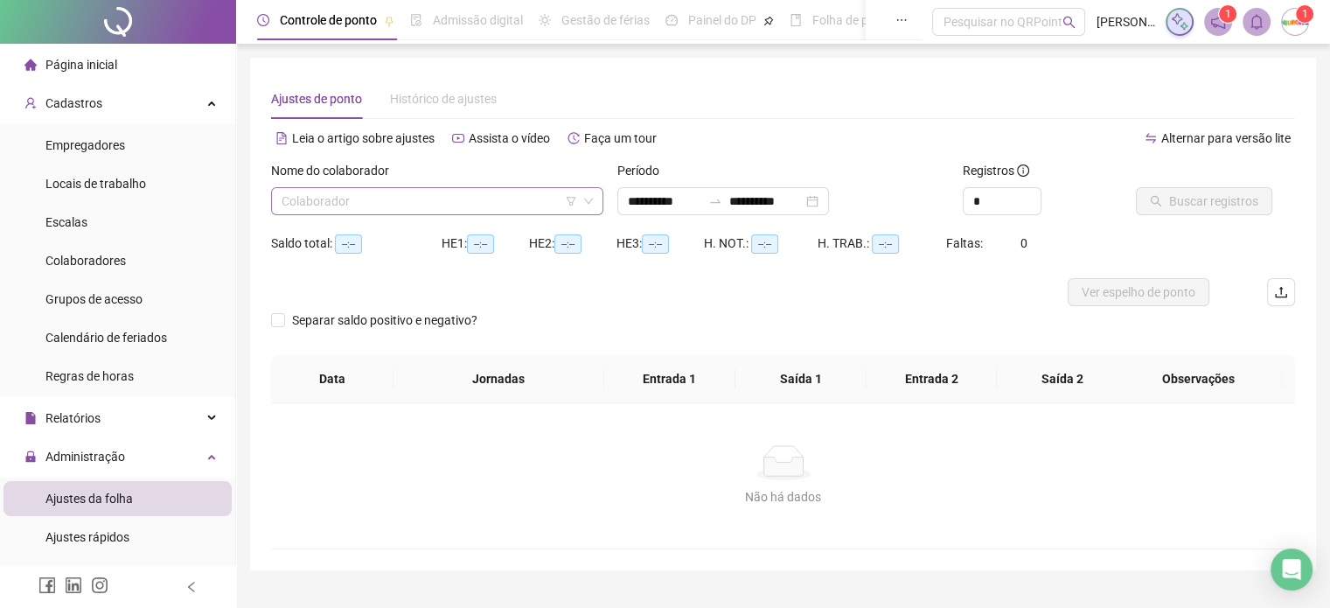
type input "**********"
click at [105, 55] on div "Página inicial" at bounding box center [70, 64] width 93 height 35
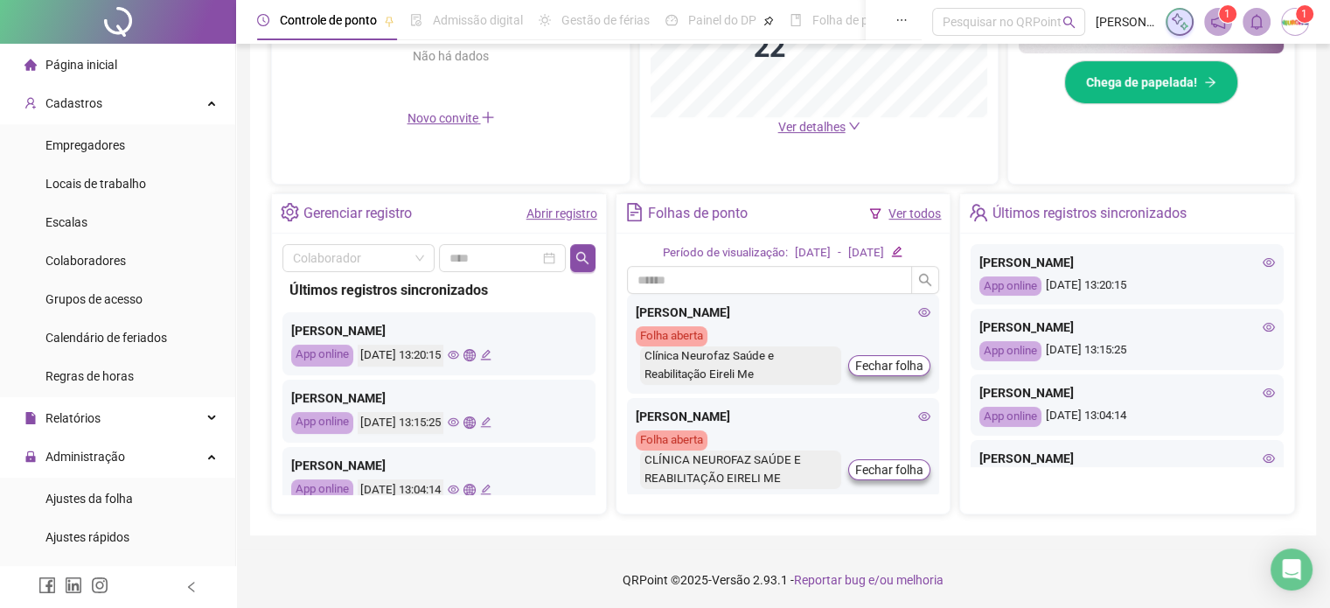
click at [902, 253] on icon "edit" at bounding box center [896, 251] width 11 height 11
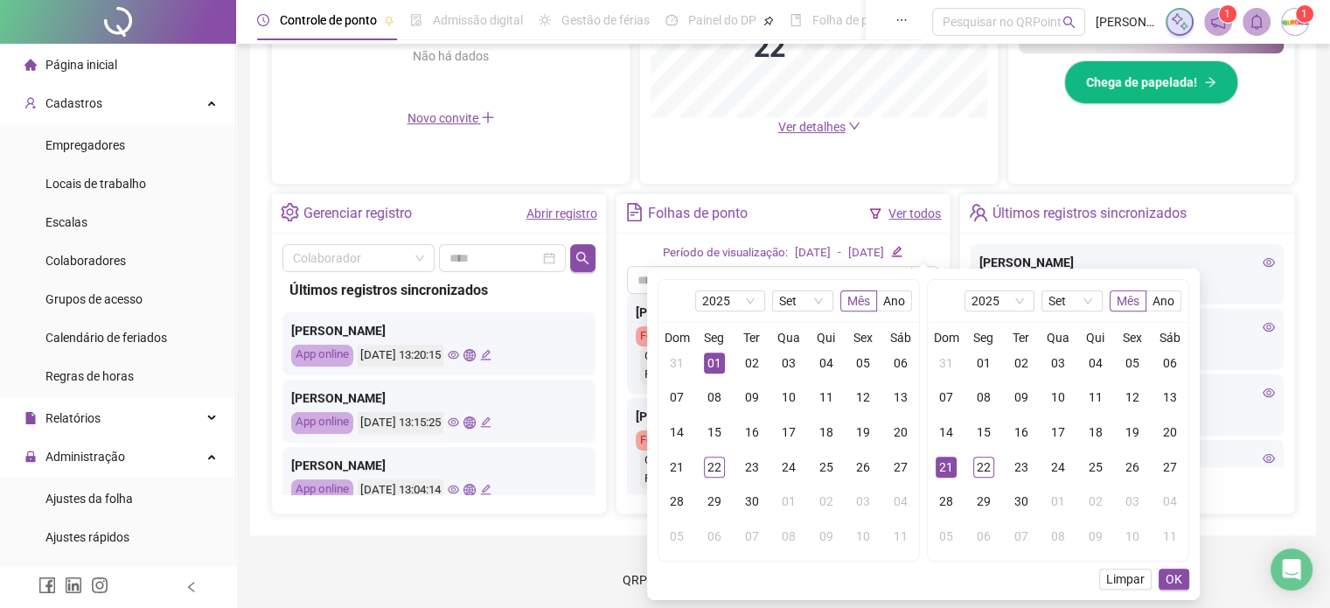
click at [803, 181] on div "Dashboard de jornada Gráfico Total 22 Ver detalhes" at bounding box center [818, 21] width 359 height 326
click at [1059, 587] on div "Limpar OK" at bounding box center [923, 578] width 532 height 21
click at [1041, 592] on div "2025 Set Mês Ano Dom Seg Ter Qua Qui Sex Sáb 31 01 02 03 04 05 06 07 08 09 10 1…" at bounding box center [923, 433] width 553 height 331
click at [1087, 244] on div "ELIZABETE ANDRADE DE OLIVEIRA DOS SANTOS App online 22/09/2025 13:20:15" at bounding box center [1126, 274] width 313 height 61
click at [1094, 216] on div "Últimos registros sincronizados" at bounding box center [1089, 213] width 194 height 30
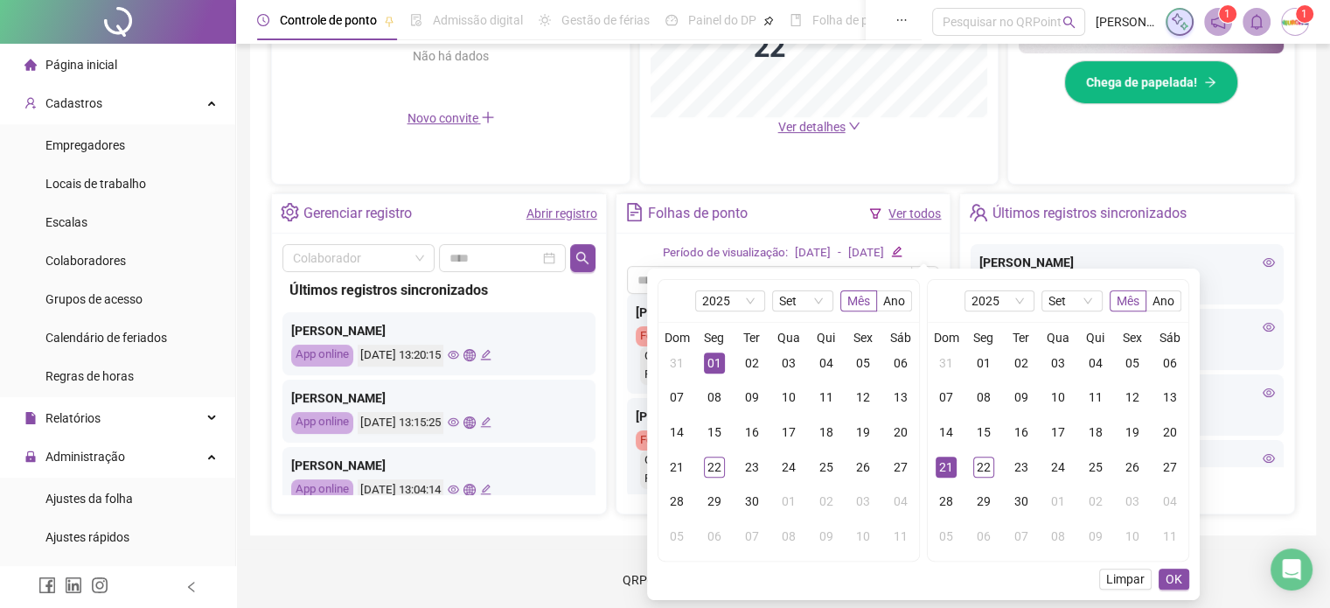
click at [1048, 210] on div "Últimos registros sincronizados" at bounding box center [1089, 213] width 194 height 30
click at [423, 194] on div "Gerenciar registro Abrir registro" at bounding box center [439, 213] width 334 height 39
click at [1164, 579] on button "OK" at bounding box center [1173, 578] width 31 height 21
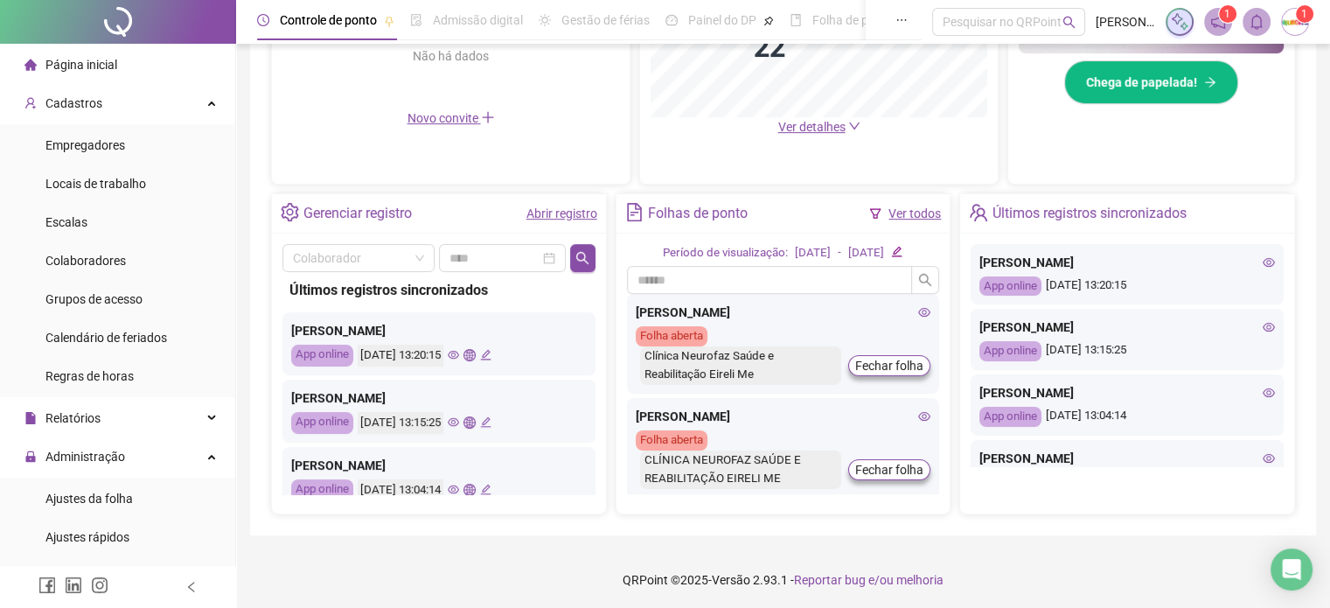
click at [1045, 582] on footer "QRPoint © 2025 - Versão 2.93.1 - Reportar bug e/ou melhoria" at bounding box center [783, 579] width 1094 height 61
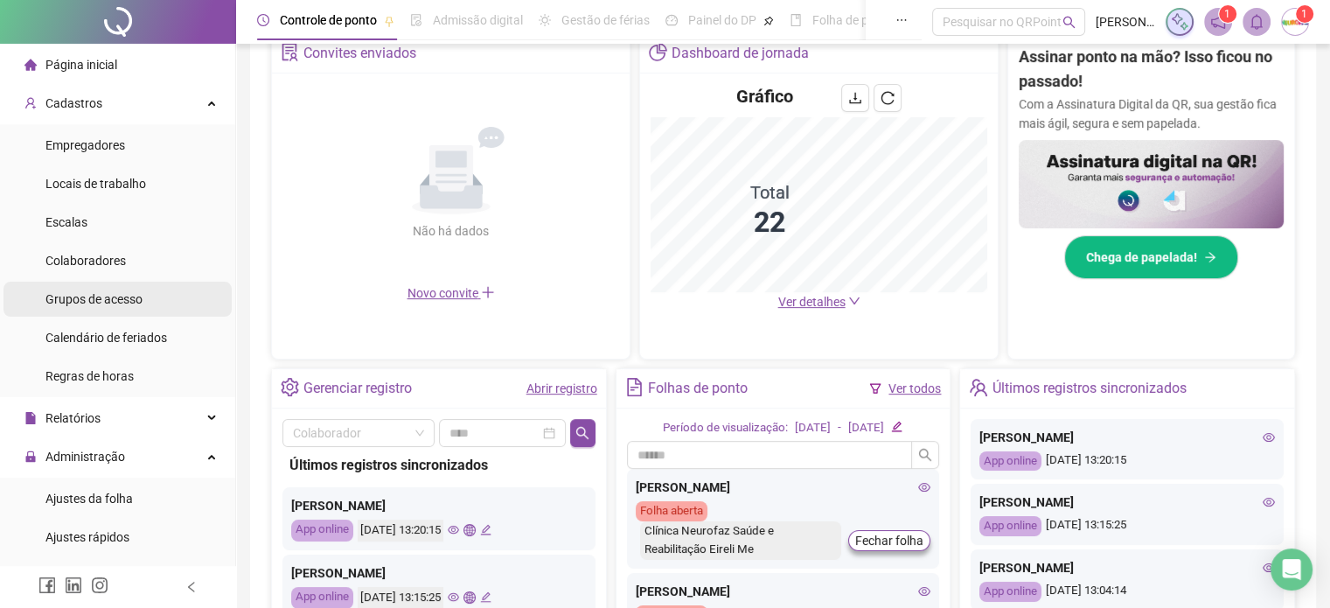
scroll to position [178, 0]
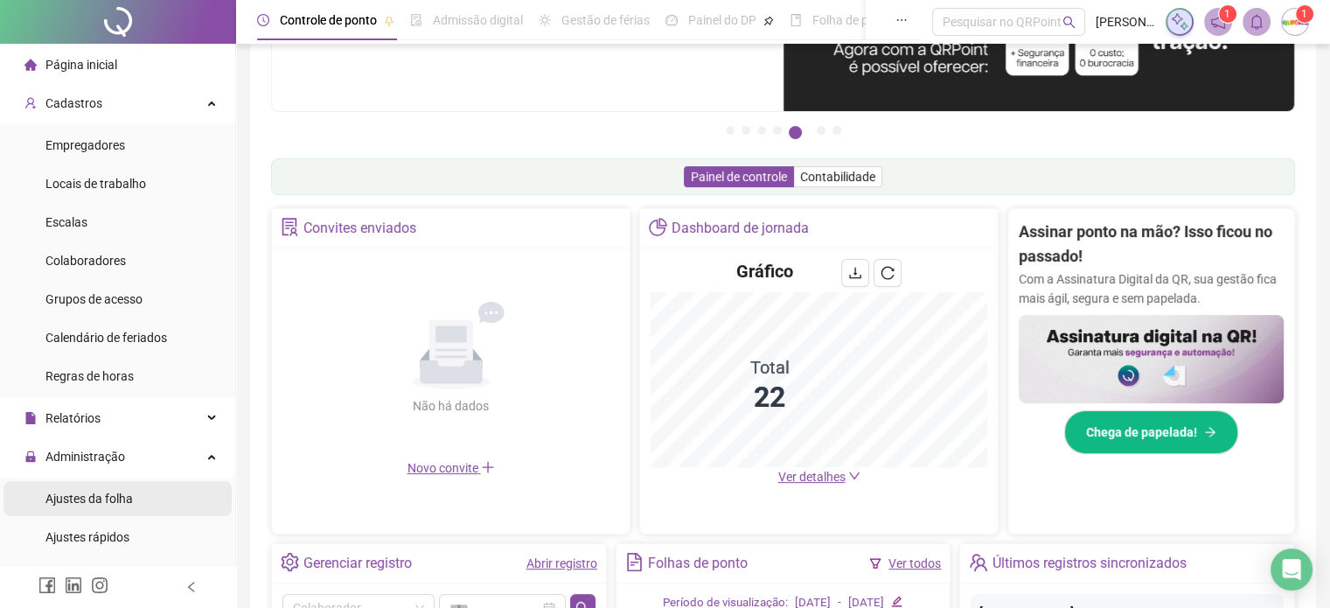
click at [89, 492] on span "Ajustes da folha" at bounding box center [88, 498] width 87 height 14
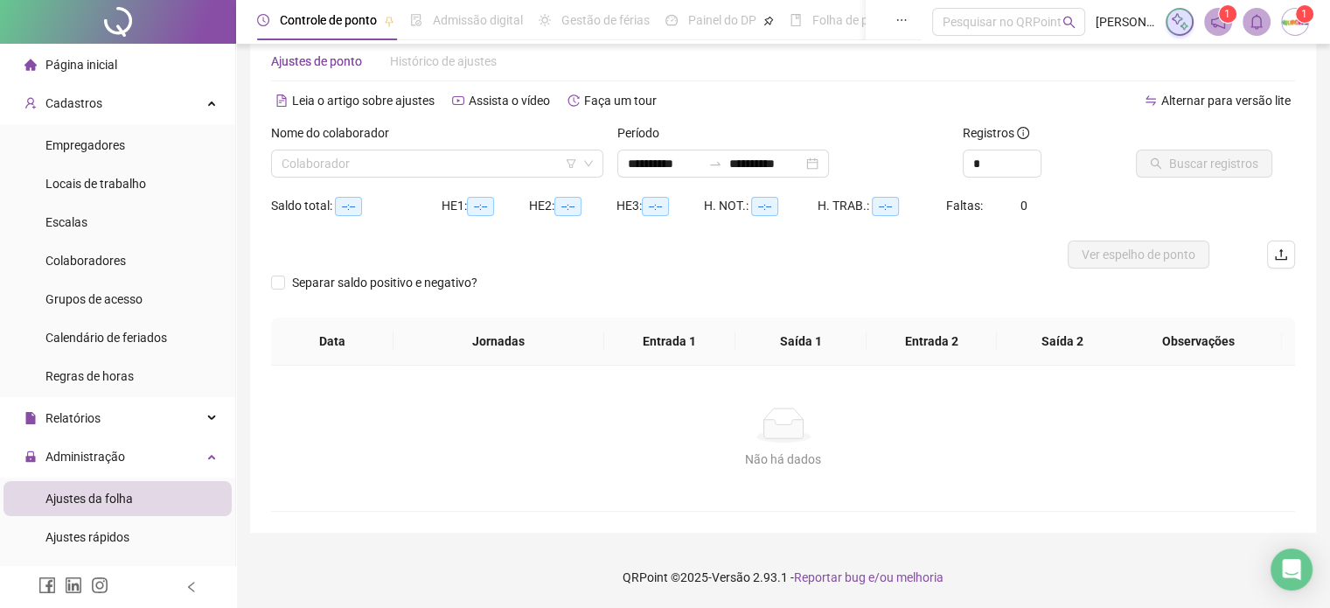
scroll to position [37, 0]
type input "**********"
click at [437, 162] on input "search" at bounding box center [428, 164] width 295 height 26
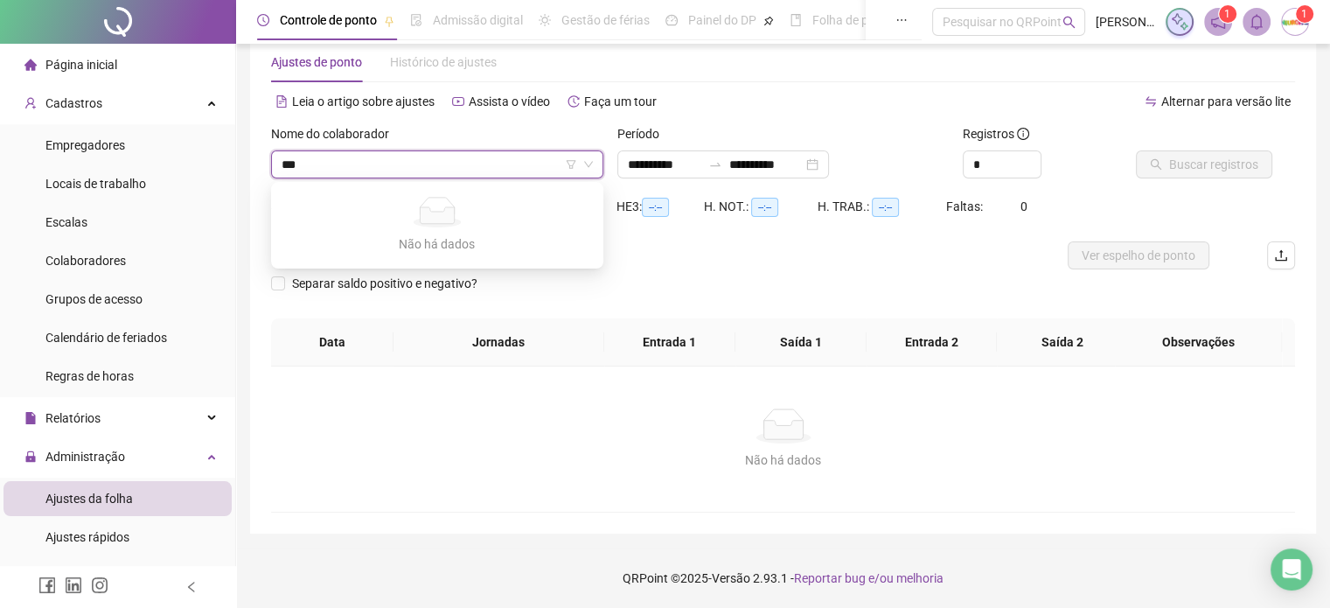
type input "**"
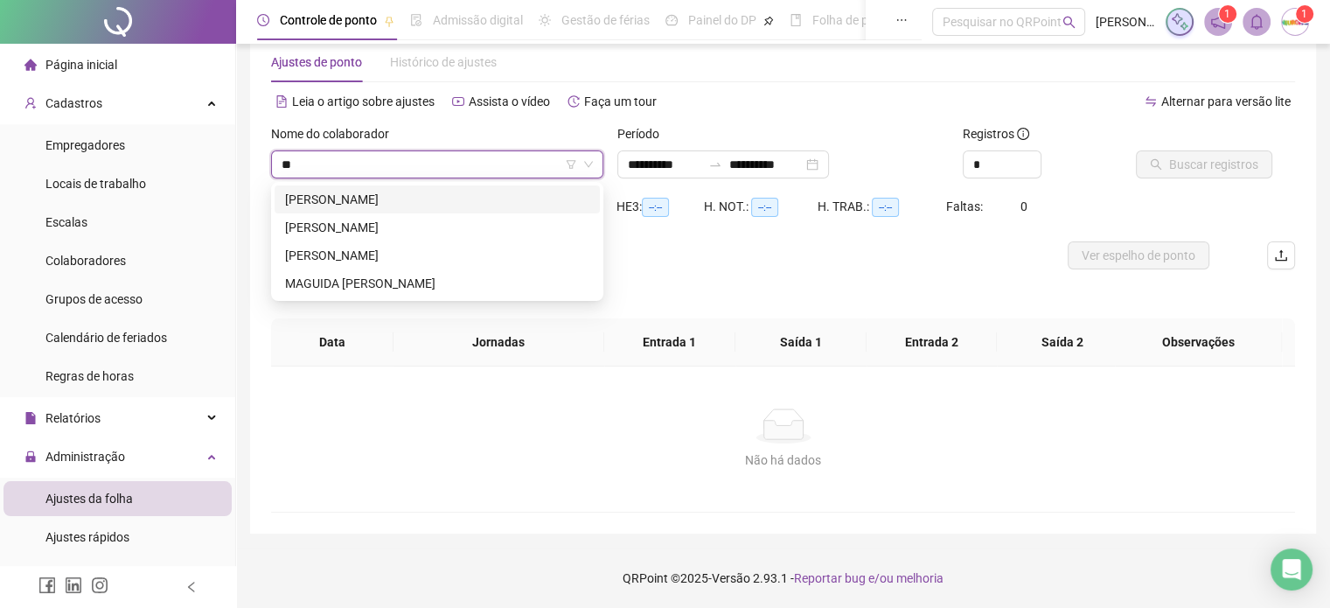
click at [459, 198] on div "[PERSON_NAME]" at bounding box center [437, 199] width 304 height 19
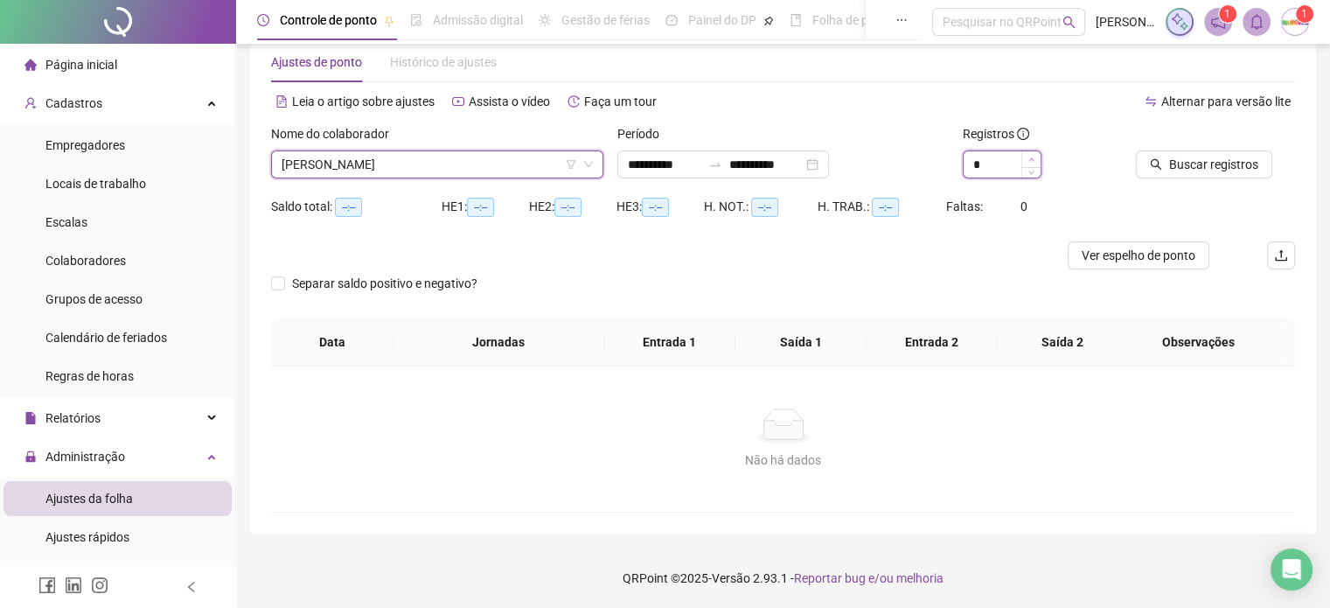
type input "*"
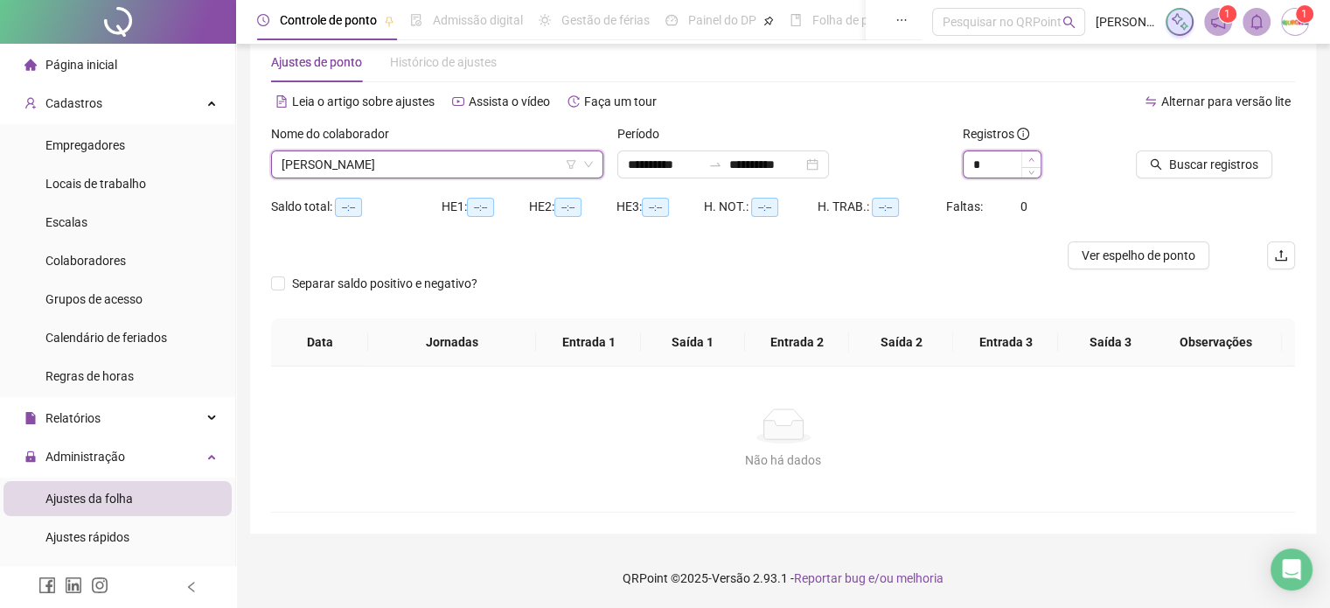
click at [1032, 160] on icon "up" at bounding box center [1031, 159] width 6 height 6
click at [1187, 156] on span "Buscar registros" at bounding box center [1213, 164] width 89 height 19
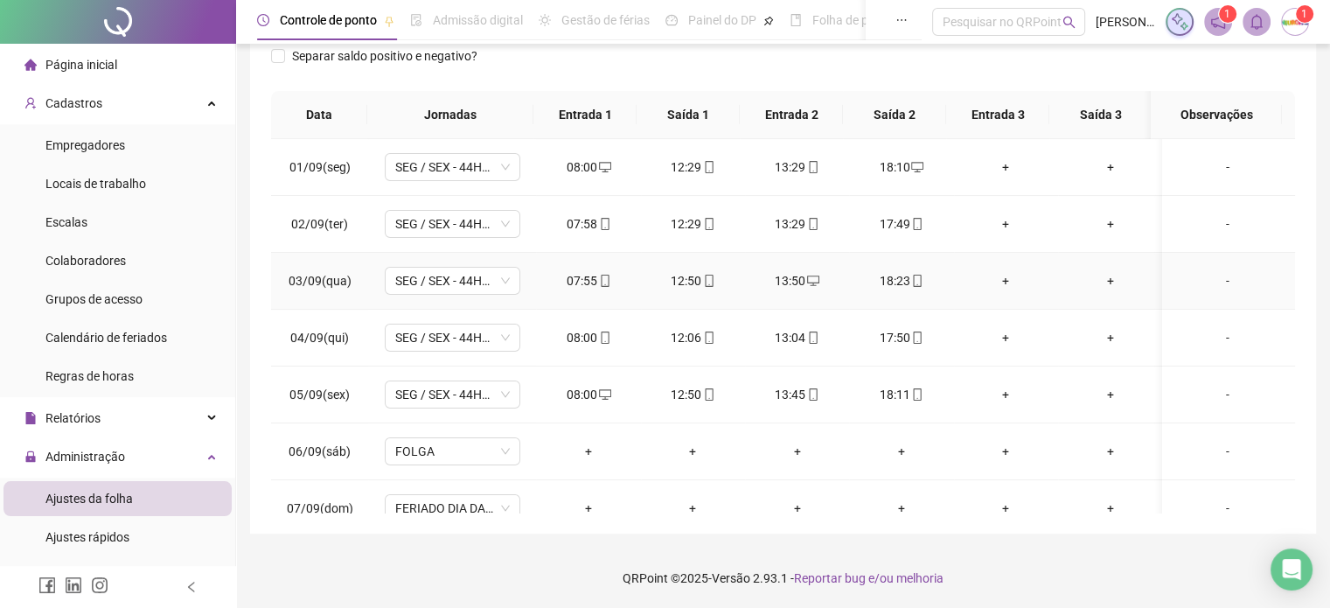
scroll to position [0, 0]
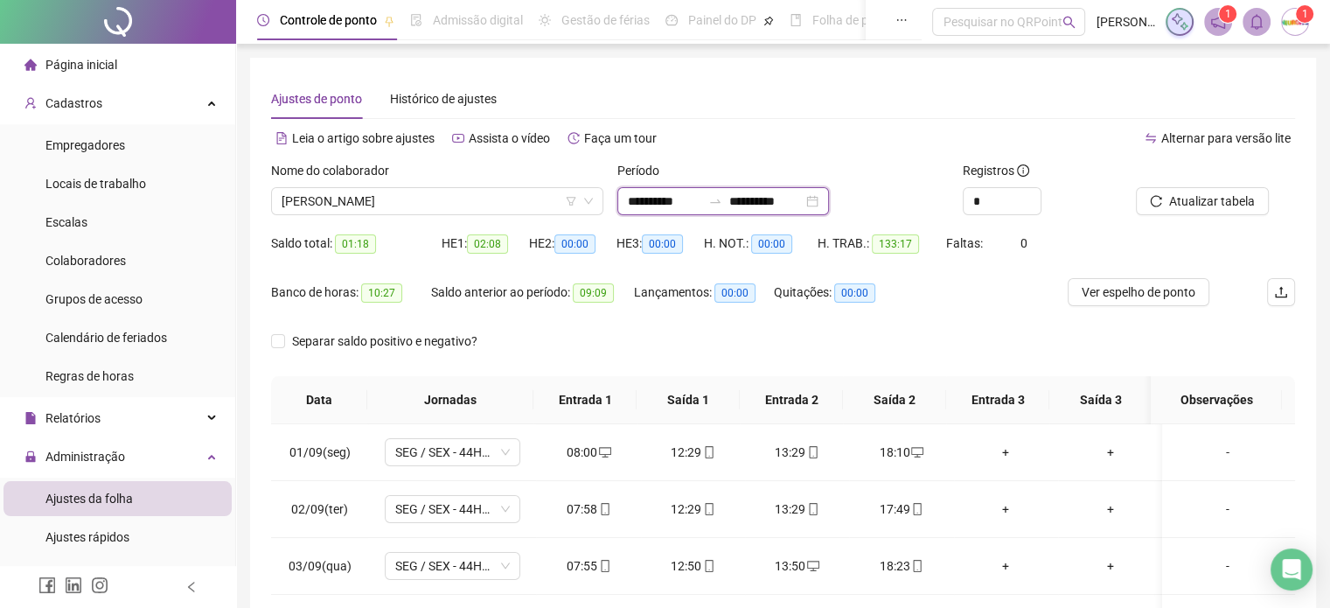
click at [770, 211] on div "**********" at bounding box center [723, 201] width 212 height 28
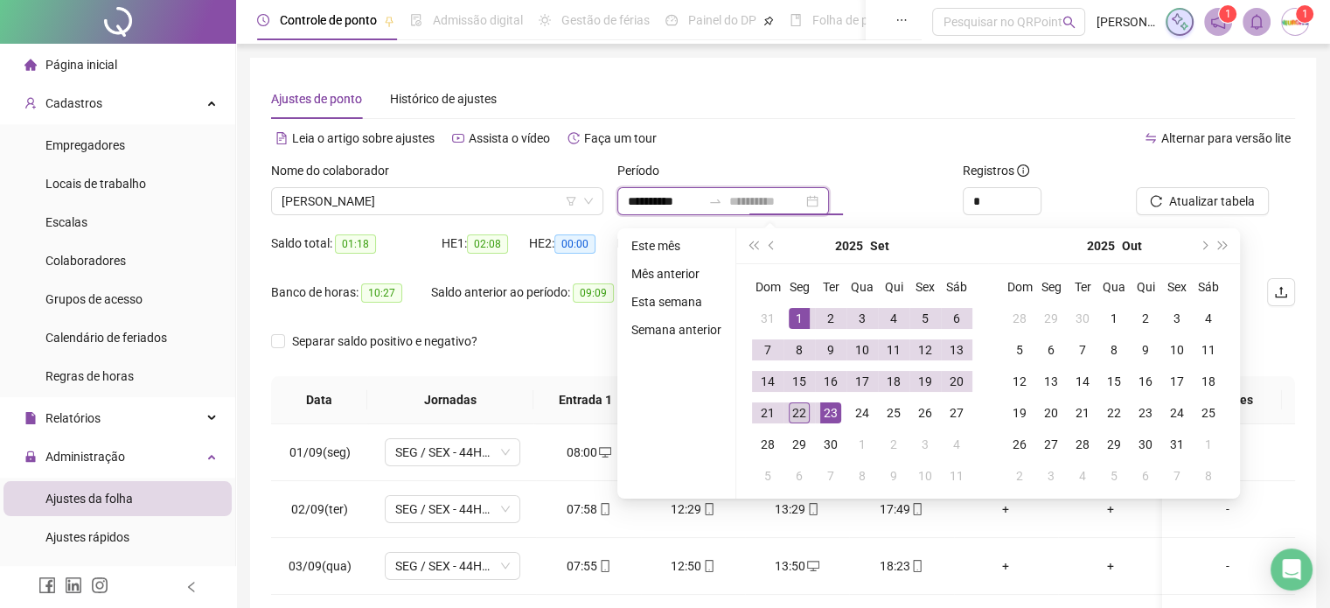
type input "**********"
click at [801, 414] on div "22" at bounding box center [799, 412] width 21 height 21
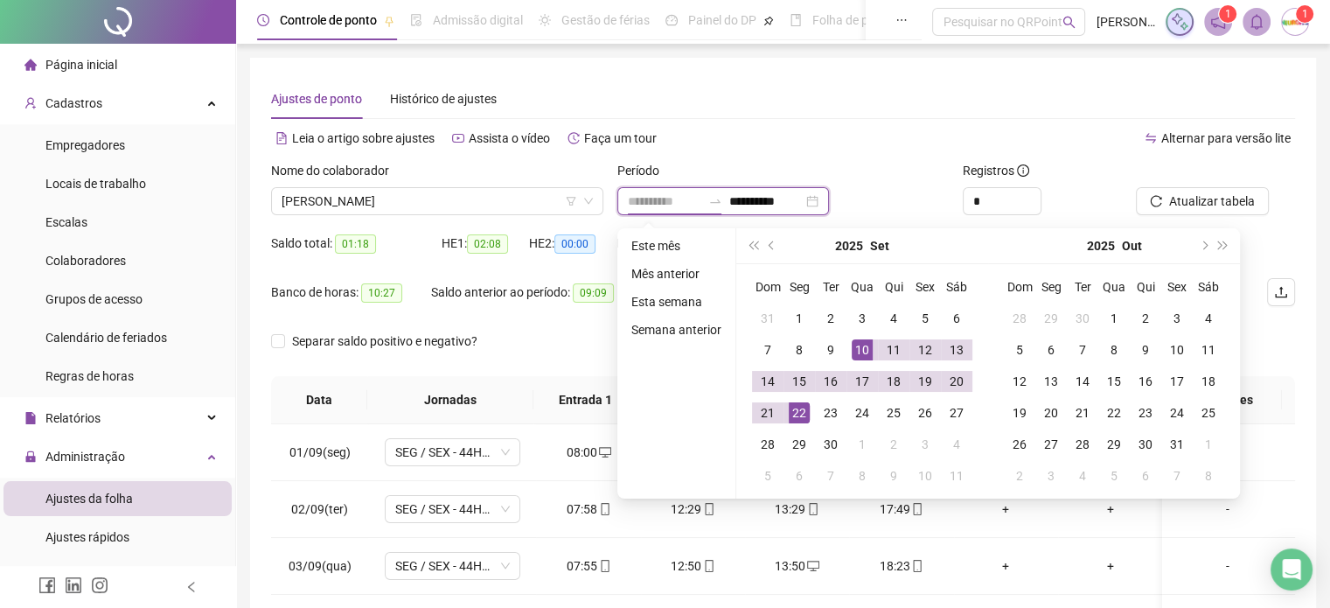
type input "**********"
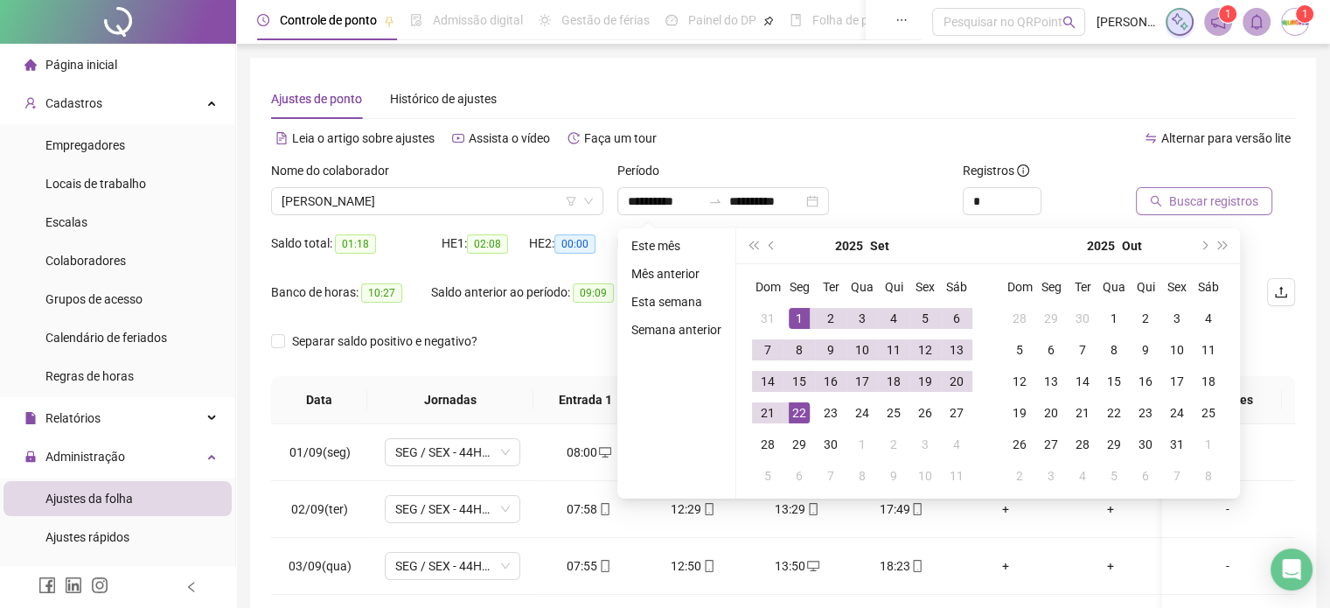
drag, startPoint x: 1187, startPoint y: 198, endPoint x: 1176, endPoint y: 198, distance: 11.4
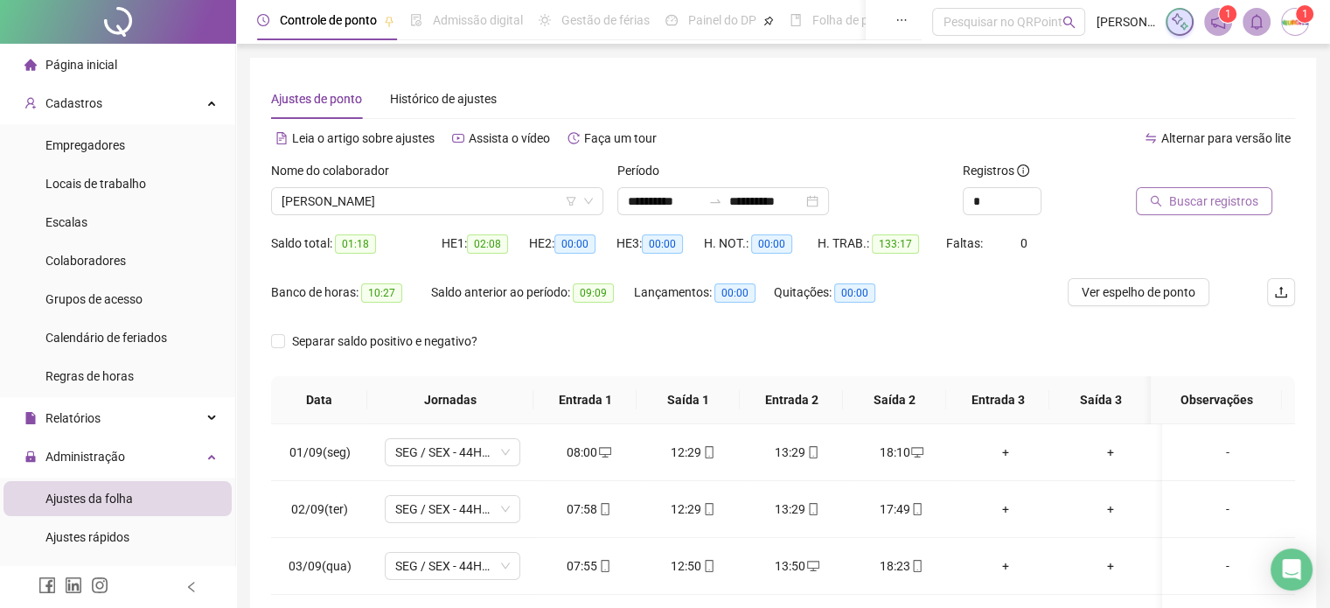
click at [1169, 205] on span "Buscar registros" at bounding box center [1213, 200] width 89 height 19
click at [1182, 199] on span "Atualizar tabela" at bounding box center [1212, 200] width 86 height 19
click at [784, 208] on input "**********" at bounding box center [765, 200] width 73 height 19
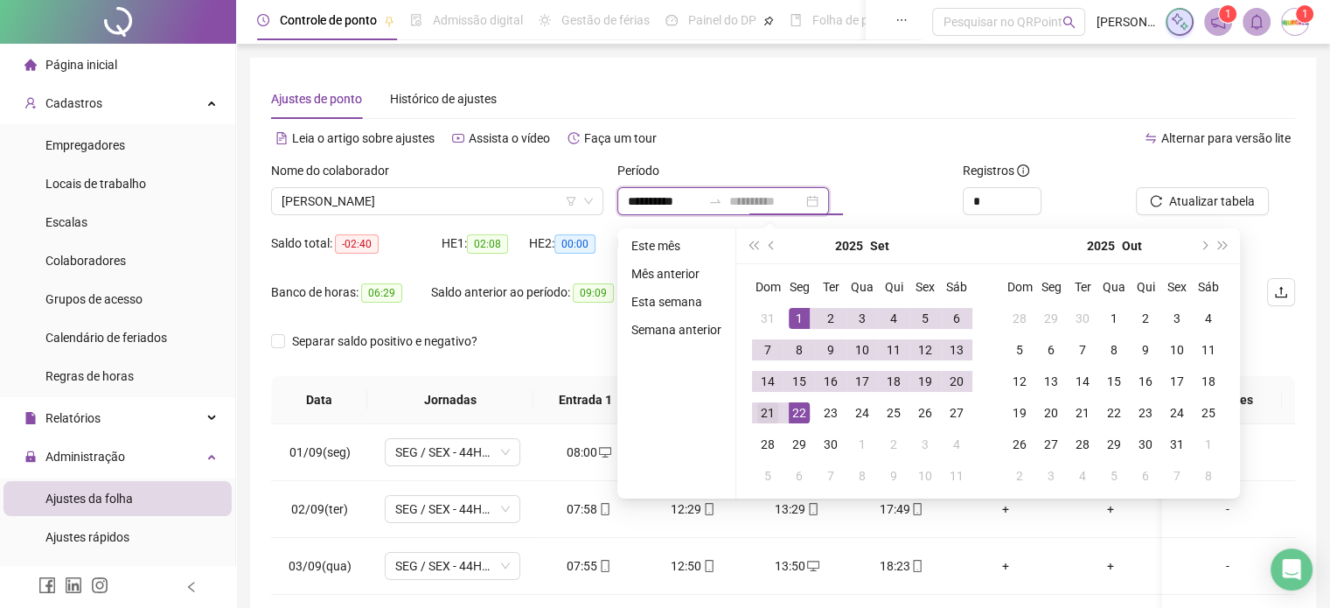
type input "**********"
click at [764, 412] on div "21" at bounding box center [767, 412] width 21 height 21
type input "**********"
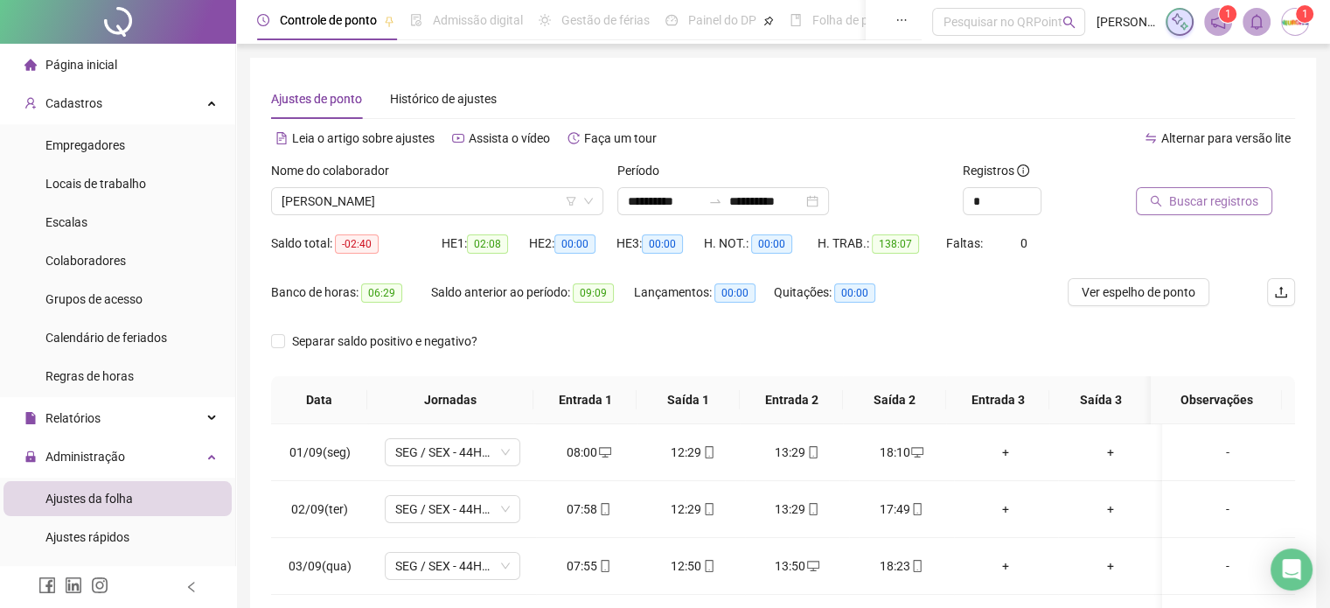
click at [1155, 198] on icon "search" at bounding box center [1156, 201] width 12 height 12
click at [1189, 196] on span "Atualizar tabela" at bounding box center [1212, 200] width 86 height 19
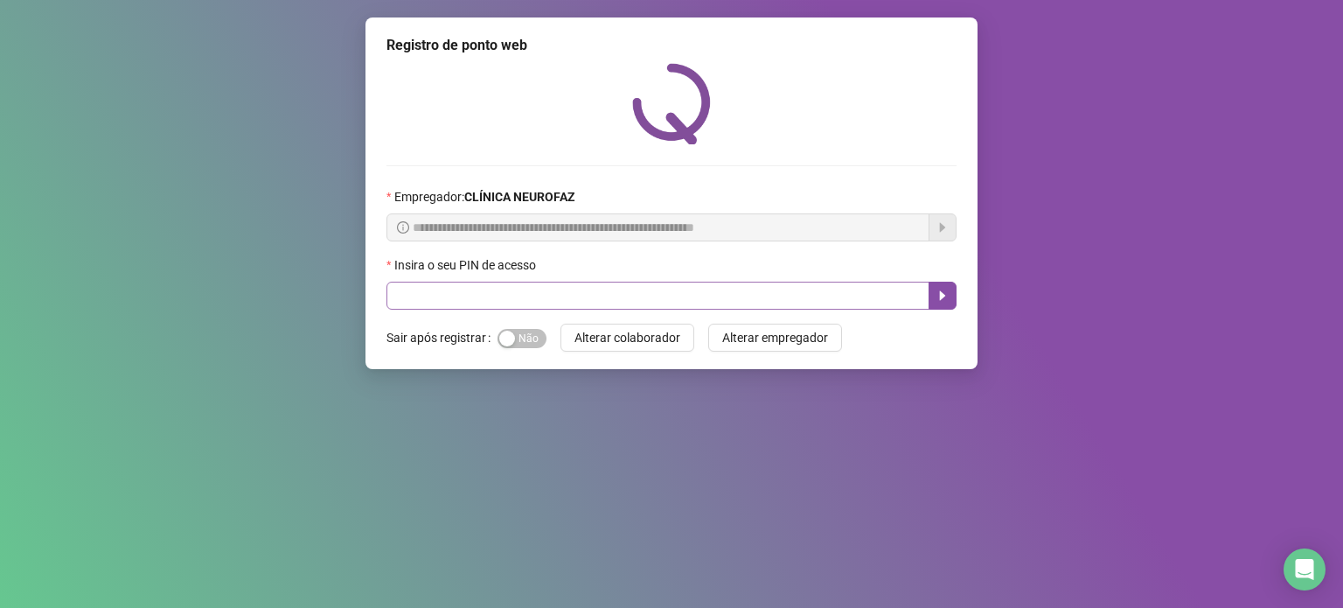
click at [529, 281] on div "Insira o seu PIN de acesso" at bounding box center [671, 268] width 570 height 26
click at [526, 290] on input "text" at bounding box center [657, 295] width 543 height 28
paste input "*****"
type input "*****"
click at [949, 291] on button "button" at bounding box center [942, 295] width 28 height 28
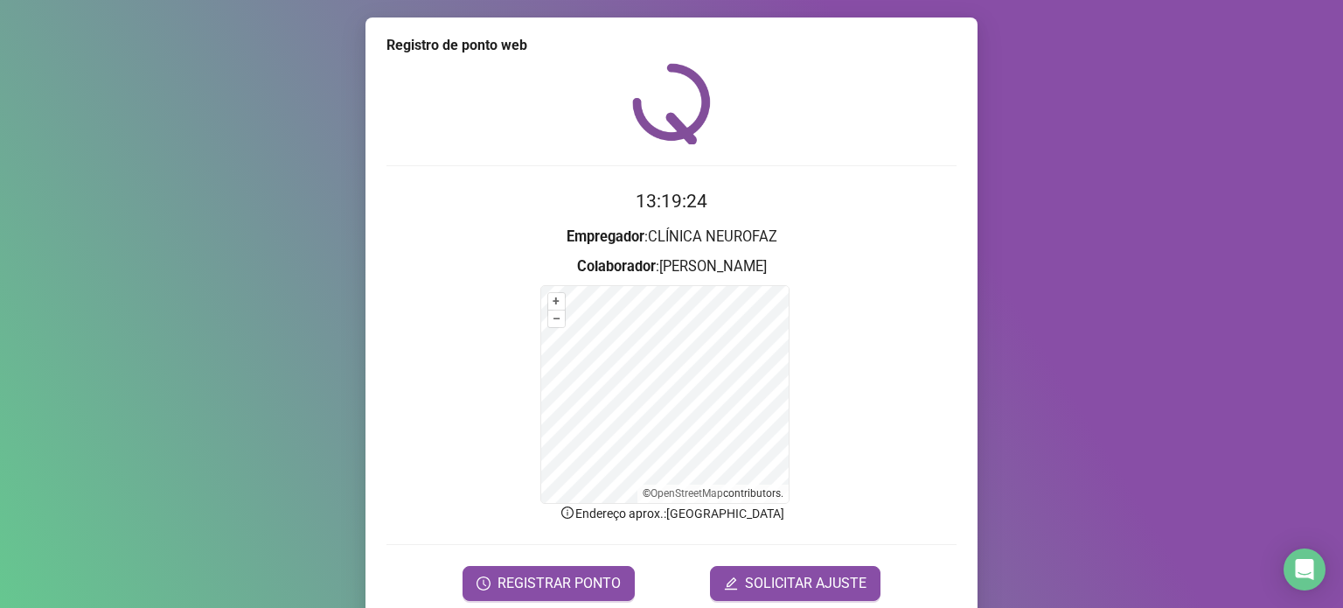
scroll to position [69, 0]
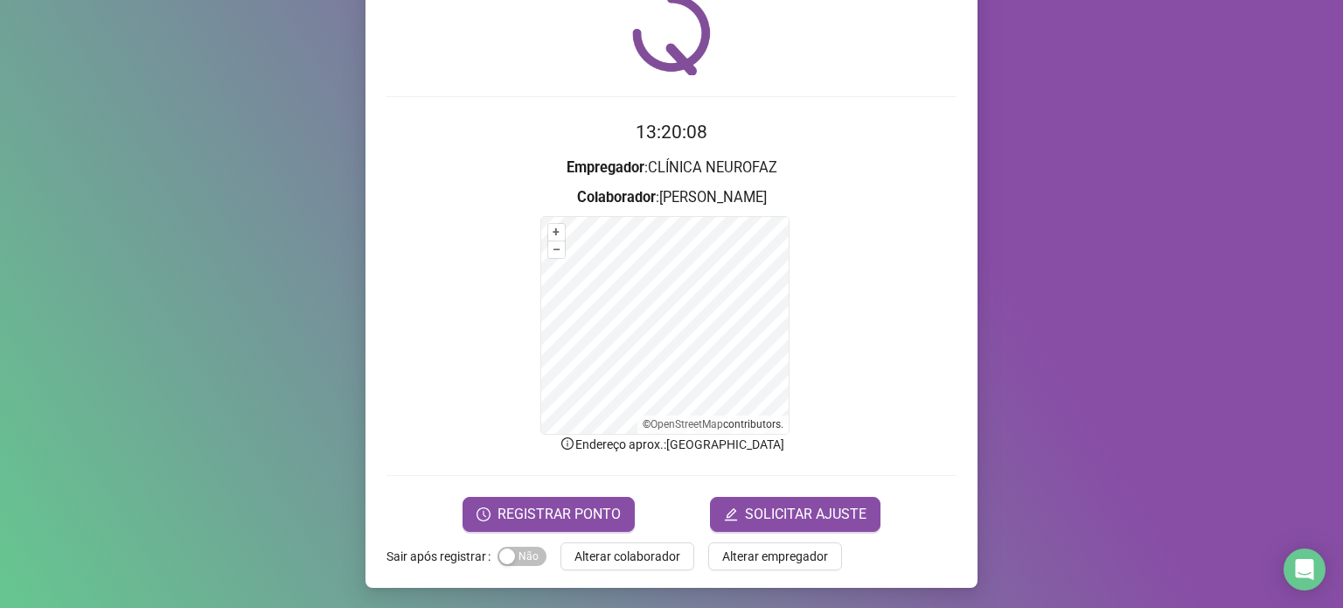
click at [1201, 321] on div "Registro de ponto web 13:20:08 Empregador : CLÍNICA NEUROFAZ Colaborador : [PER…" at bounding box center [671, 304] width 1343 height 608
click at [542, 517] on span "REGISTRAR PONTO" at bounding box center [558, 514] width 123 height 21
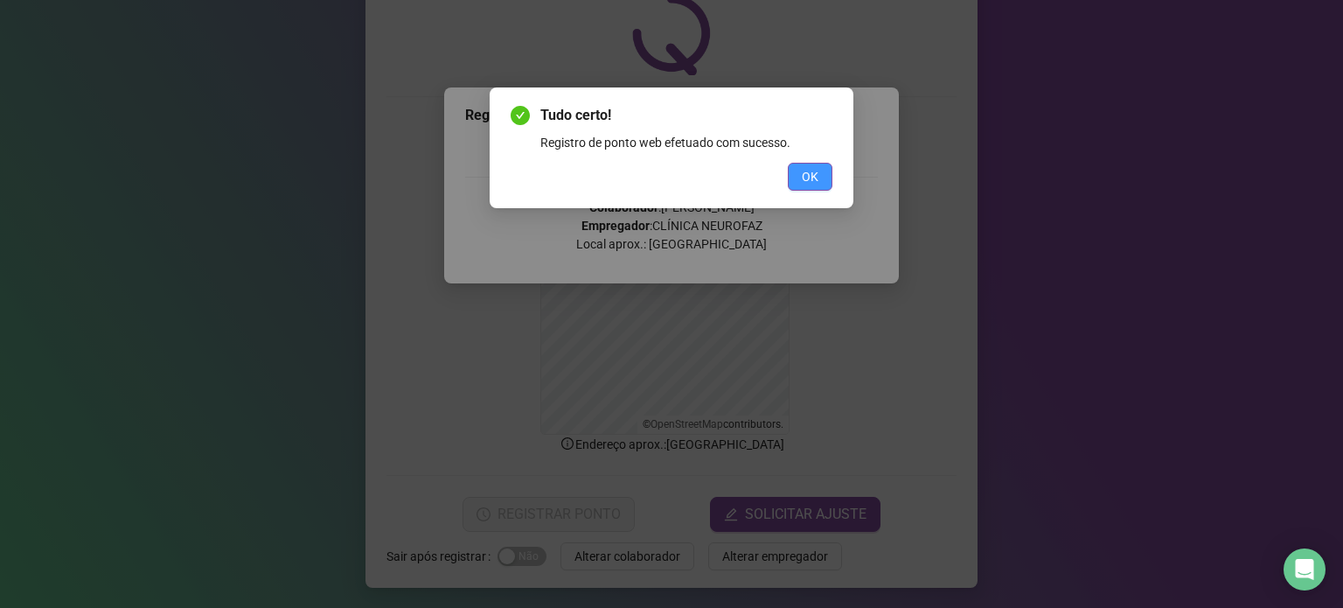
click at [804, 177] on span "OK" at bounding box center [810, 176] width 17 height 19
